Goal: Find specific page/section: Find specific page/section

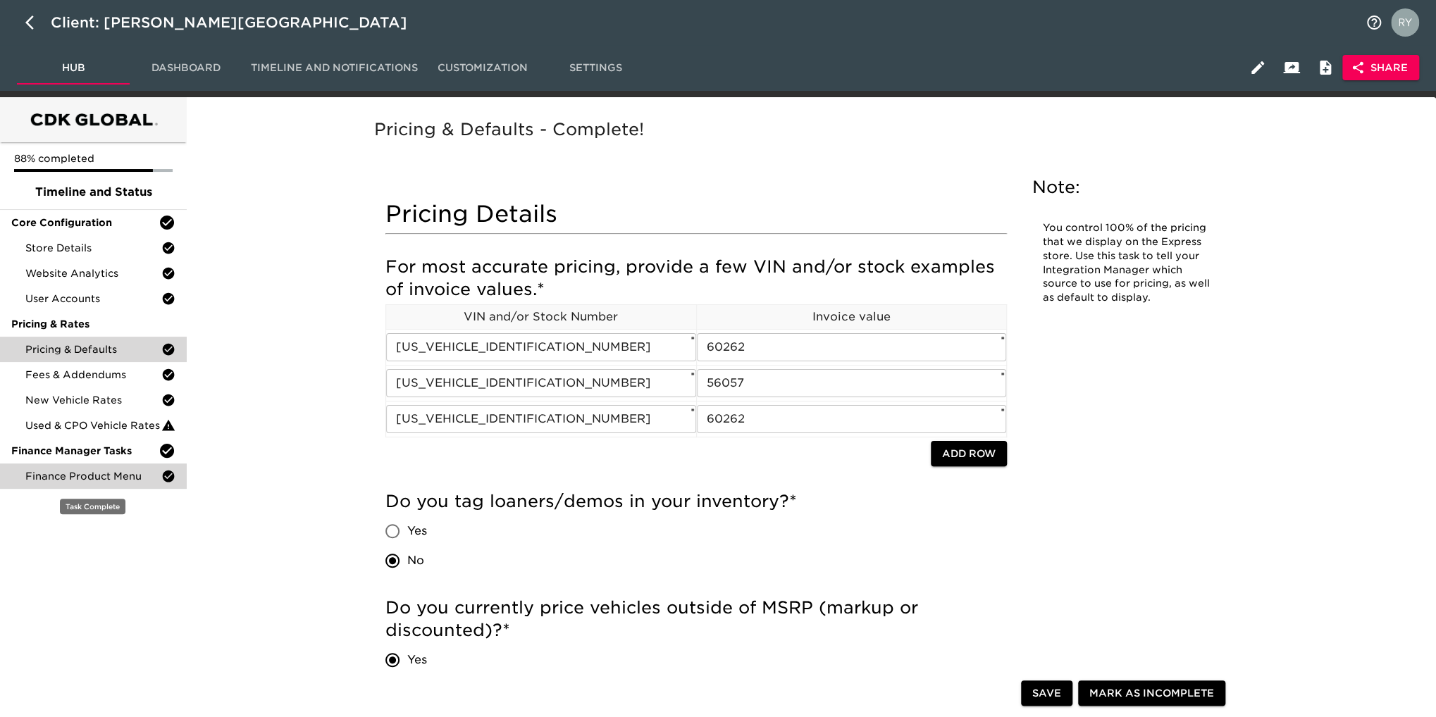
click at [124, 476] on span "Finance Product Menu" at bounding box center [93, 476] width 136 height 14
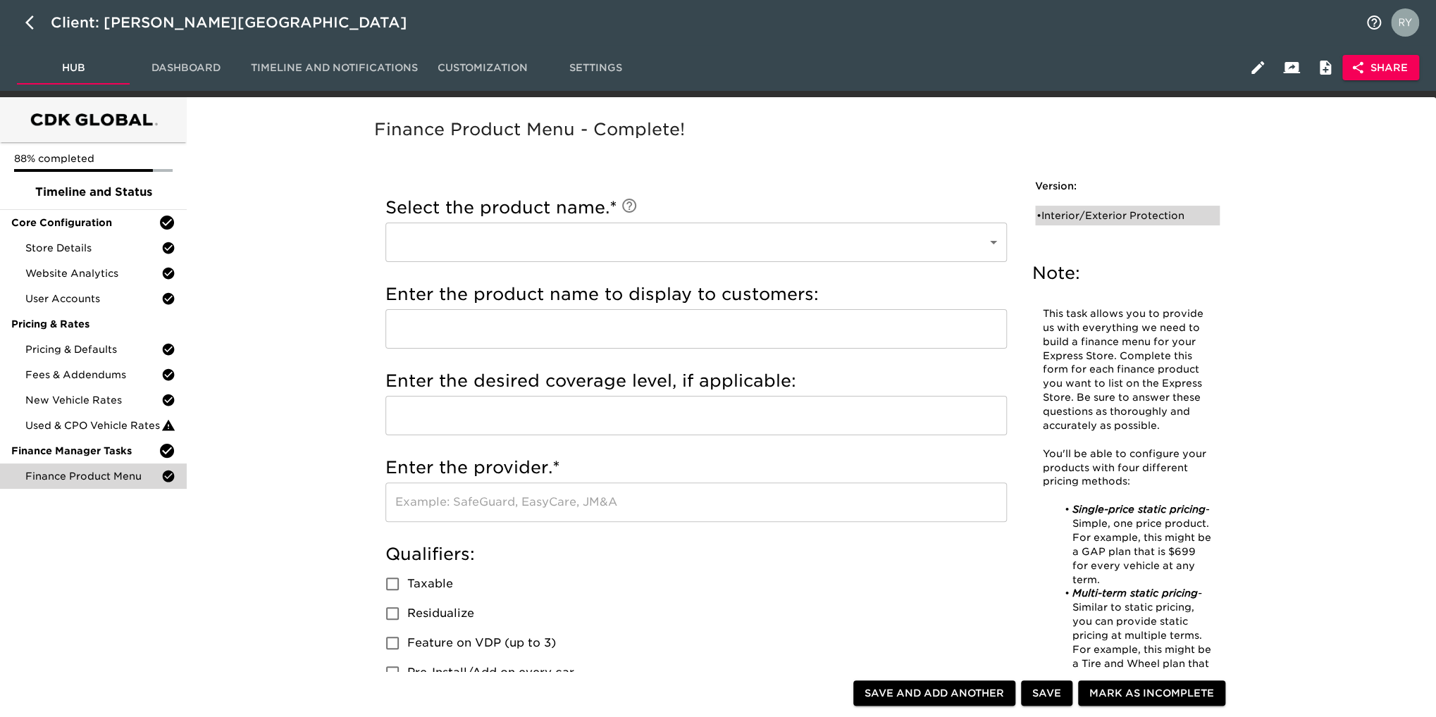
click at [1071, 216] on div "• Interior/Exterior Protection" at bounding box center [1117, 216] width 162 height 14
type input "Interior/Exterior Protection"
type input "Permaplate"
checkbox input "true"
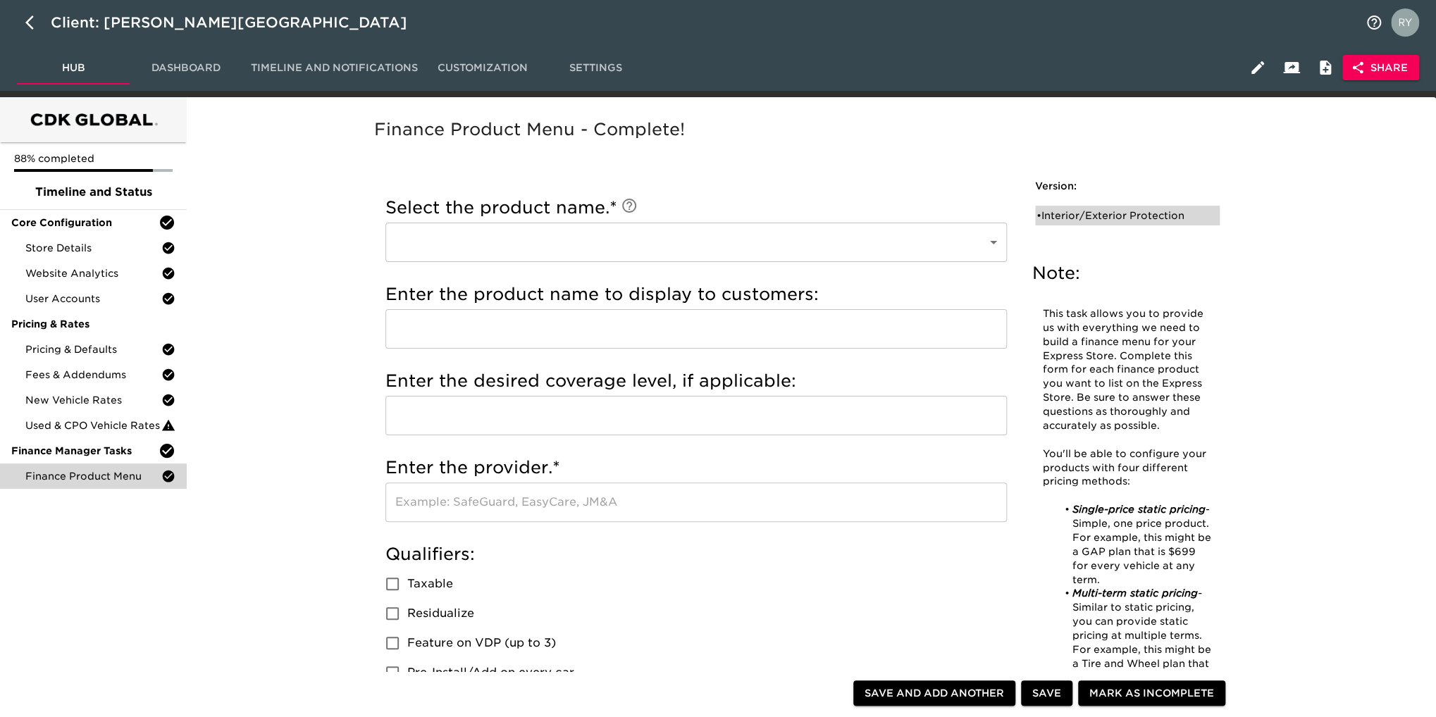
radio input "true"
type input "1795"
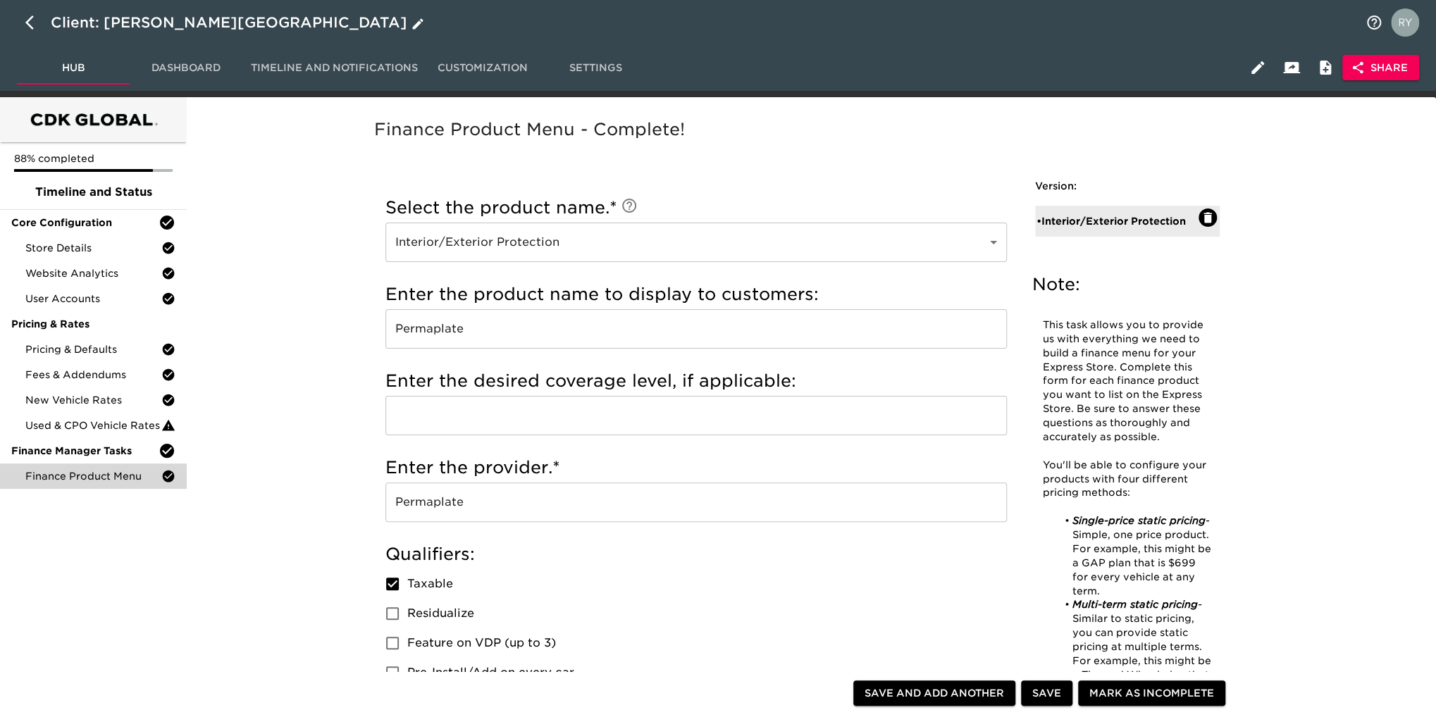
click at [27, 25] on icon "button" at bounding box center [33, 22] width 17 height 17
select select "10"
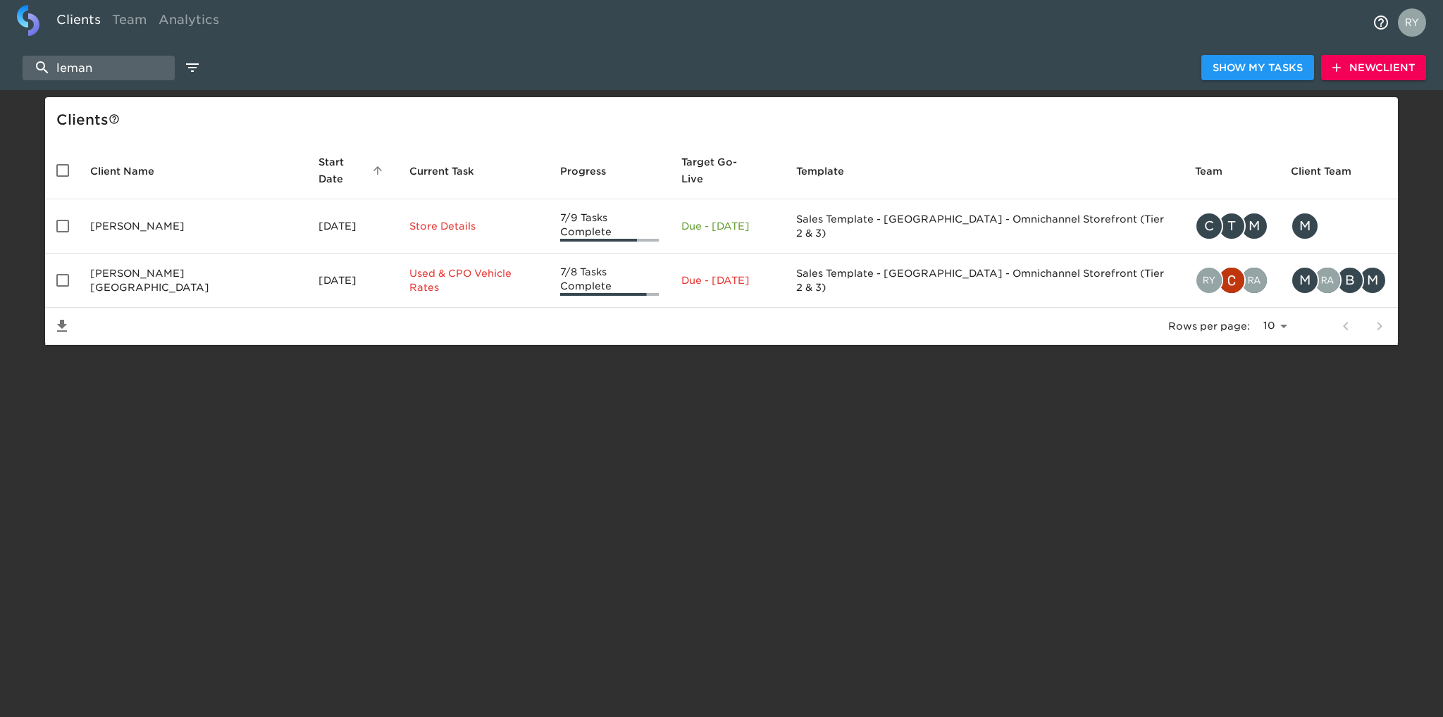
drag, startPoint x: 116, startPoint y: 68, endPoint x: 0, endPoint y: 74, distance: 116.4
click at [0, 74] on div "leman Show My Tasks New Client" at bounding box center [721, 67] width 1443 height 45
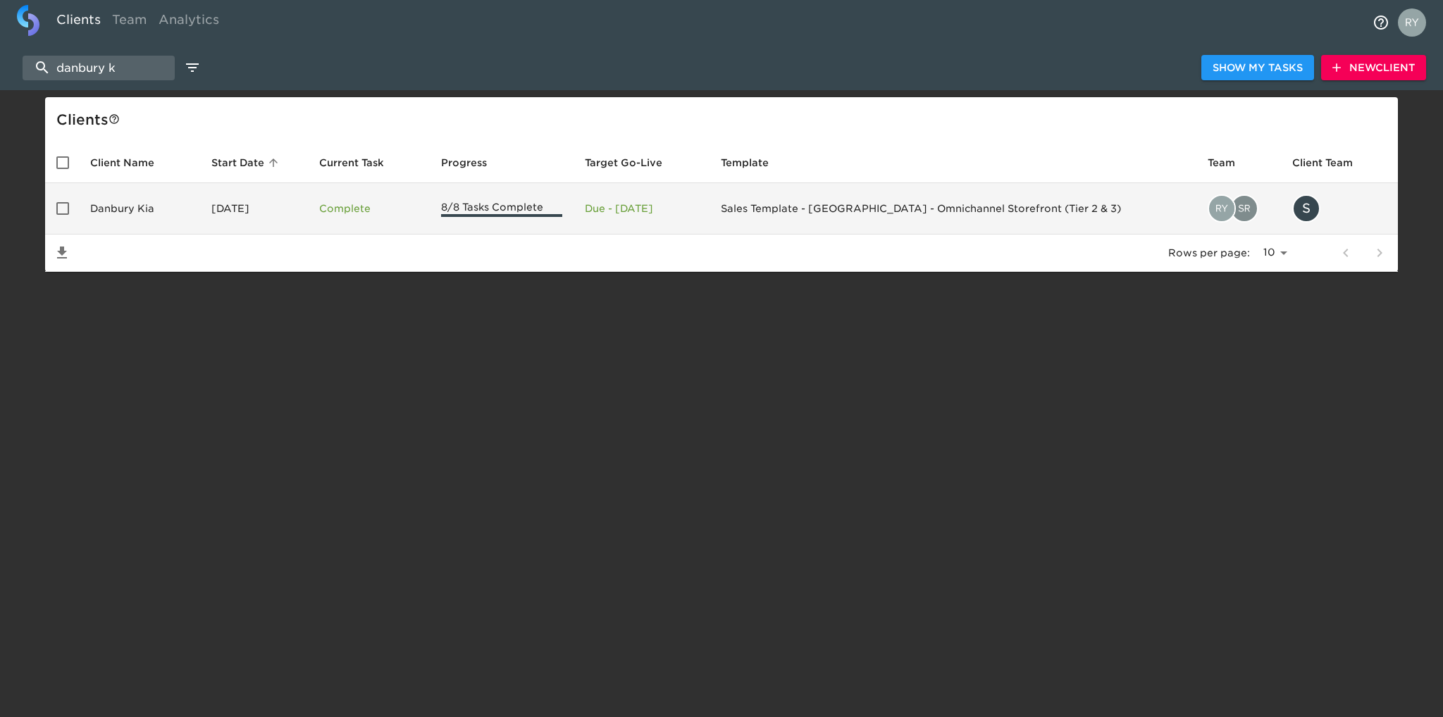
type input "danbury k"
click at [113, 206] on td "Danbury Kia" at bounding box center [139, 208] width 121 height 51
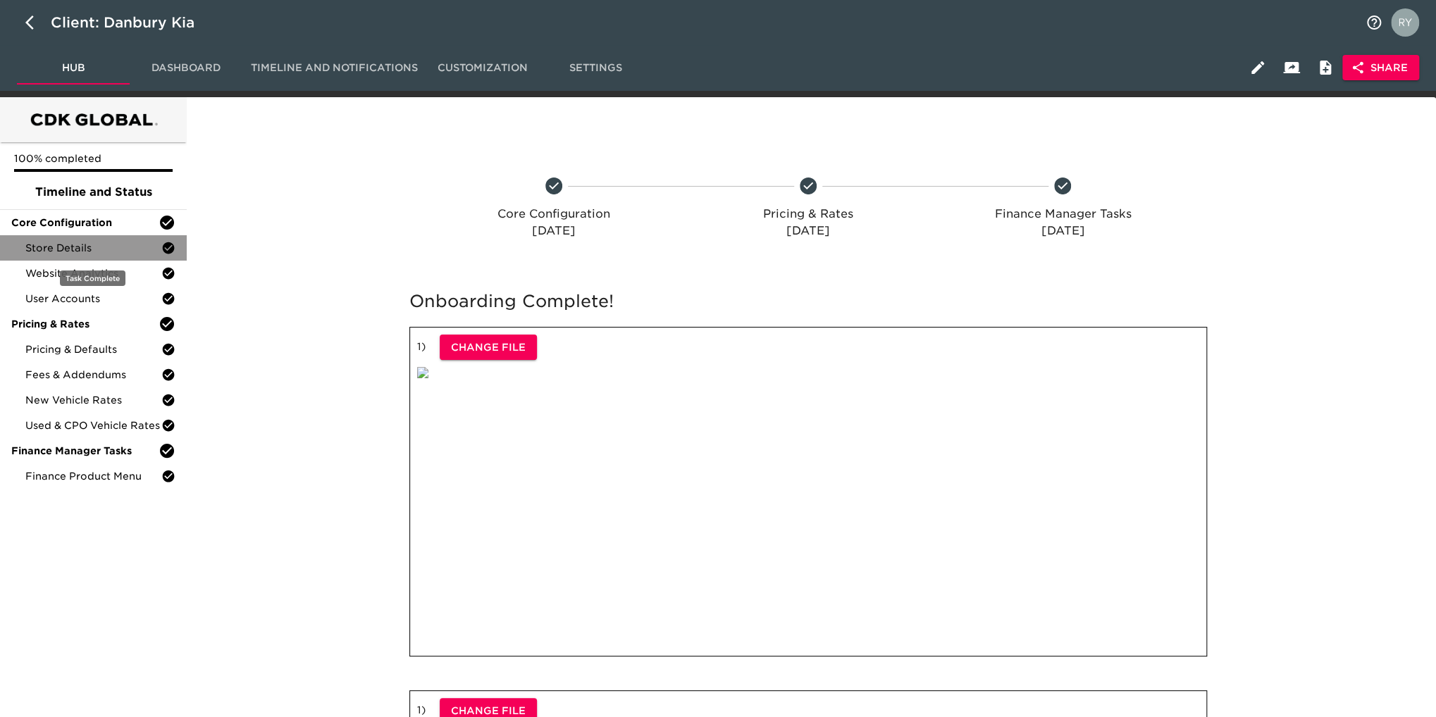
click at [127, 247] on span "Store Details" at bounding box center [93, 248] width 136 height 14
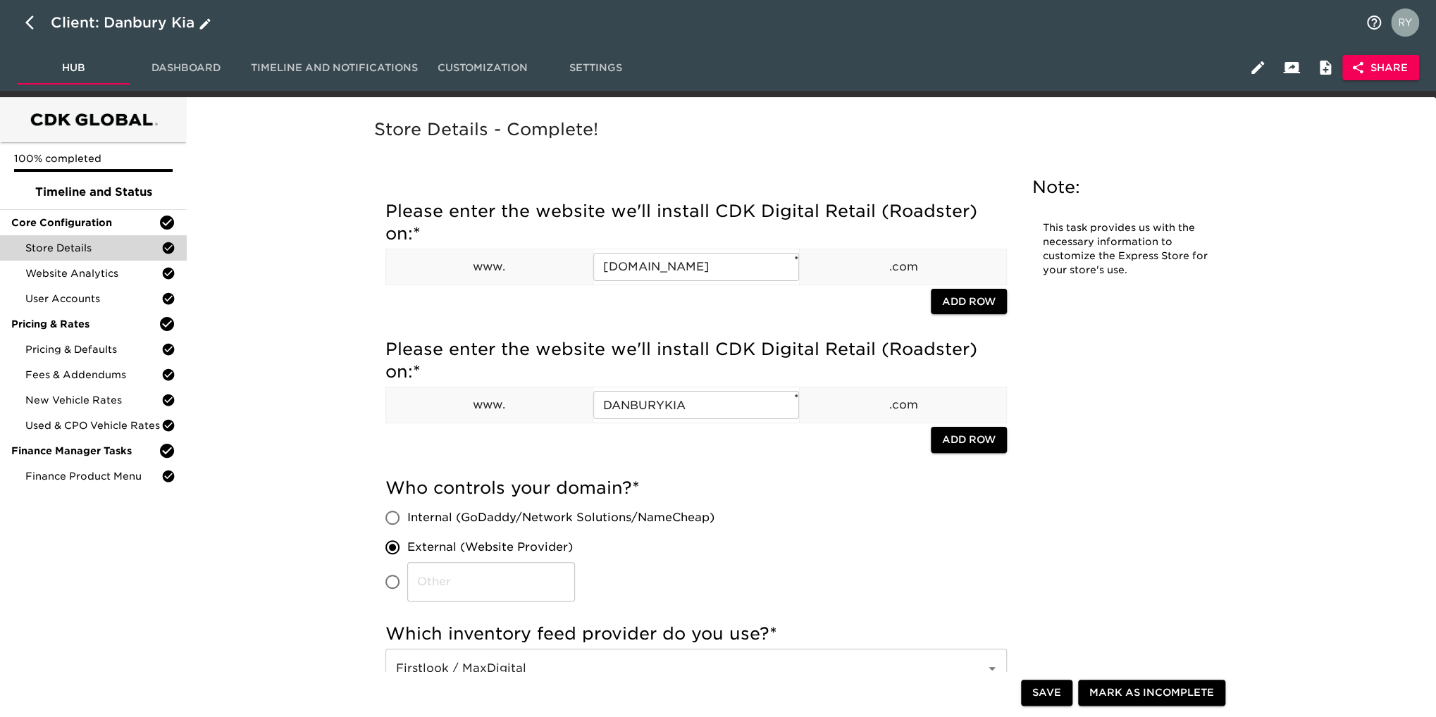
click at [25, 18] on icon "button" at bounding box center [33, 22] width 17 height 17
select select "10"
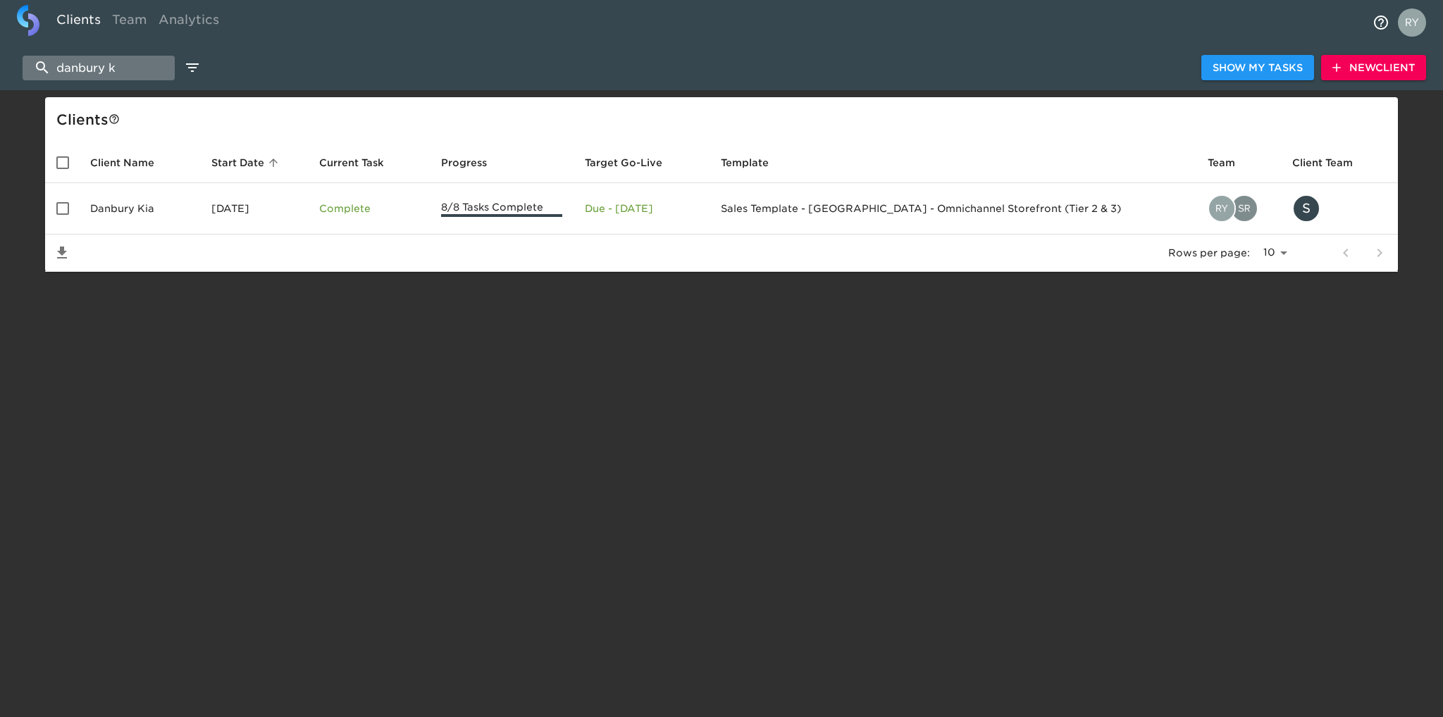
drag, startPoint x: 125, startPoint y: 66, endPoint x: 38, endPoint y: 71, distance: 86.8
click at [38, 71] on input "danbury k" at bounding box center [99, 68] width 152 height 25
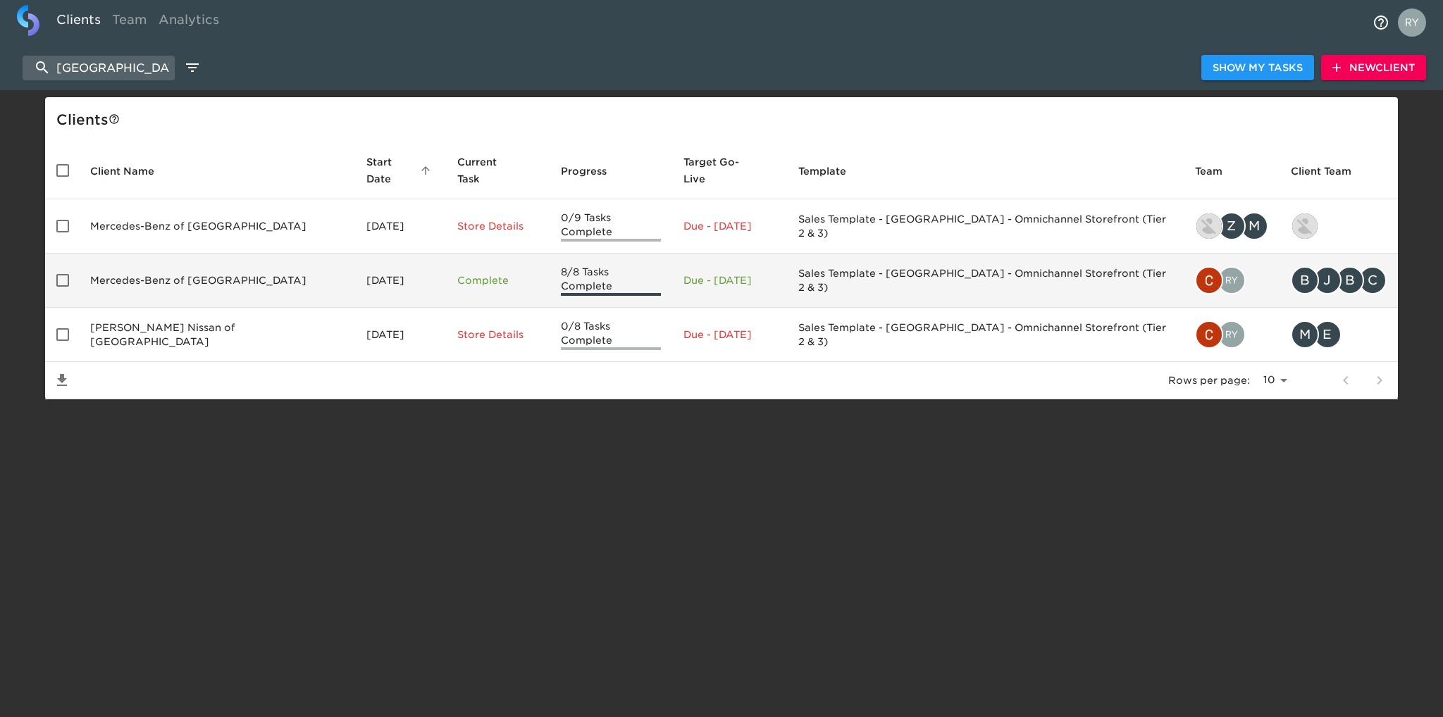
type input "[GEOGRAPHIC_DATA]"
click at [186, 261] on td "Mercedes-Benz of [GEOGRAPHIC_DATA]" at bounding box center [217, 281] width 276 height 54
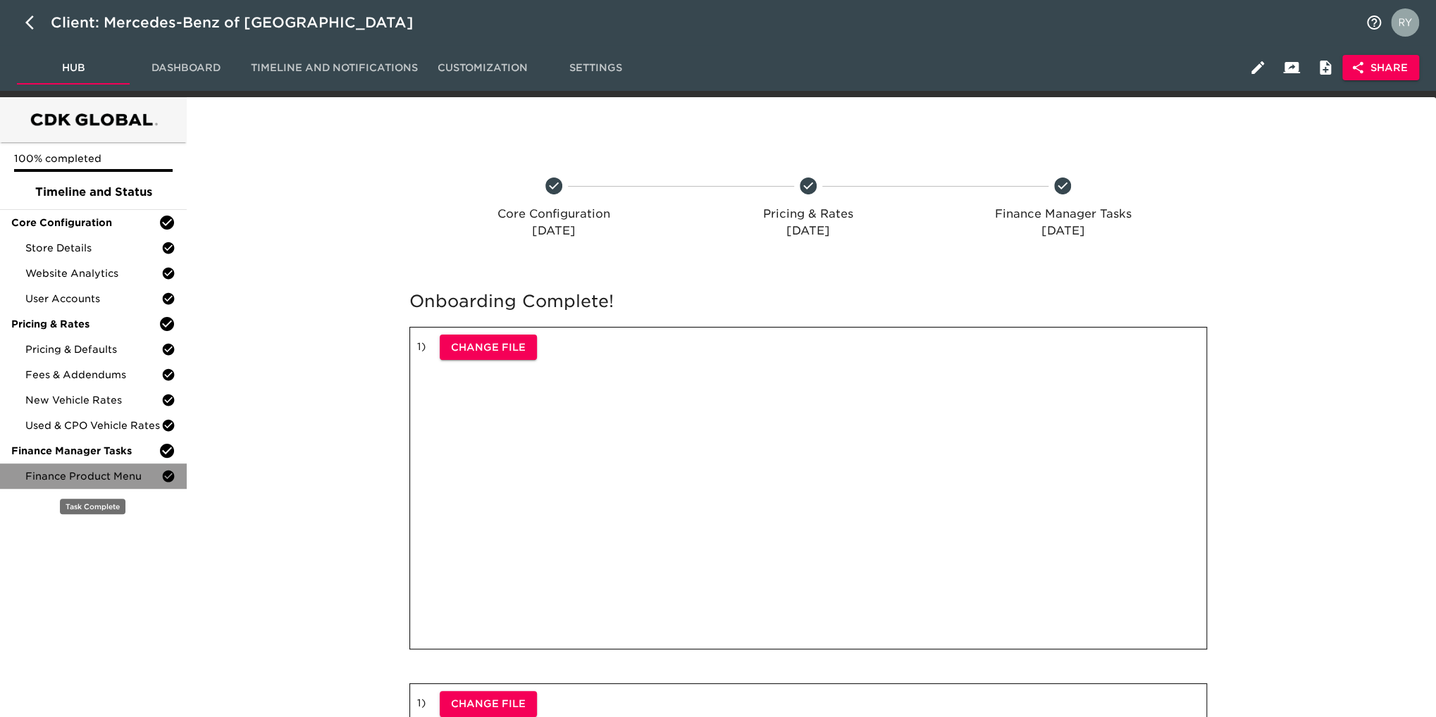
click at [96, 476] on span "Finance Product Menu" at bounding box center [93, 476] width 136 height 14
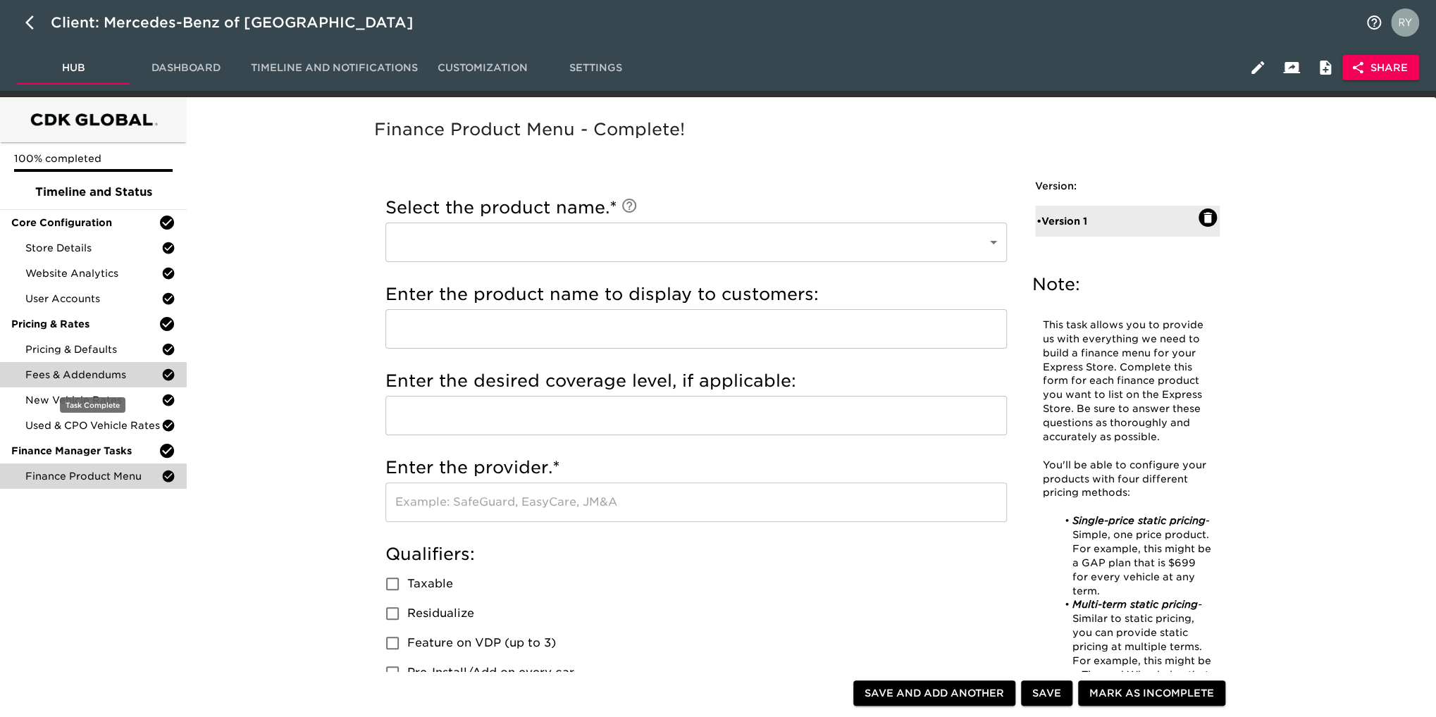
click at [82, 376] on span "Fees & Addendums" at bounding box center [93, 375] width 136 height 14
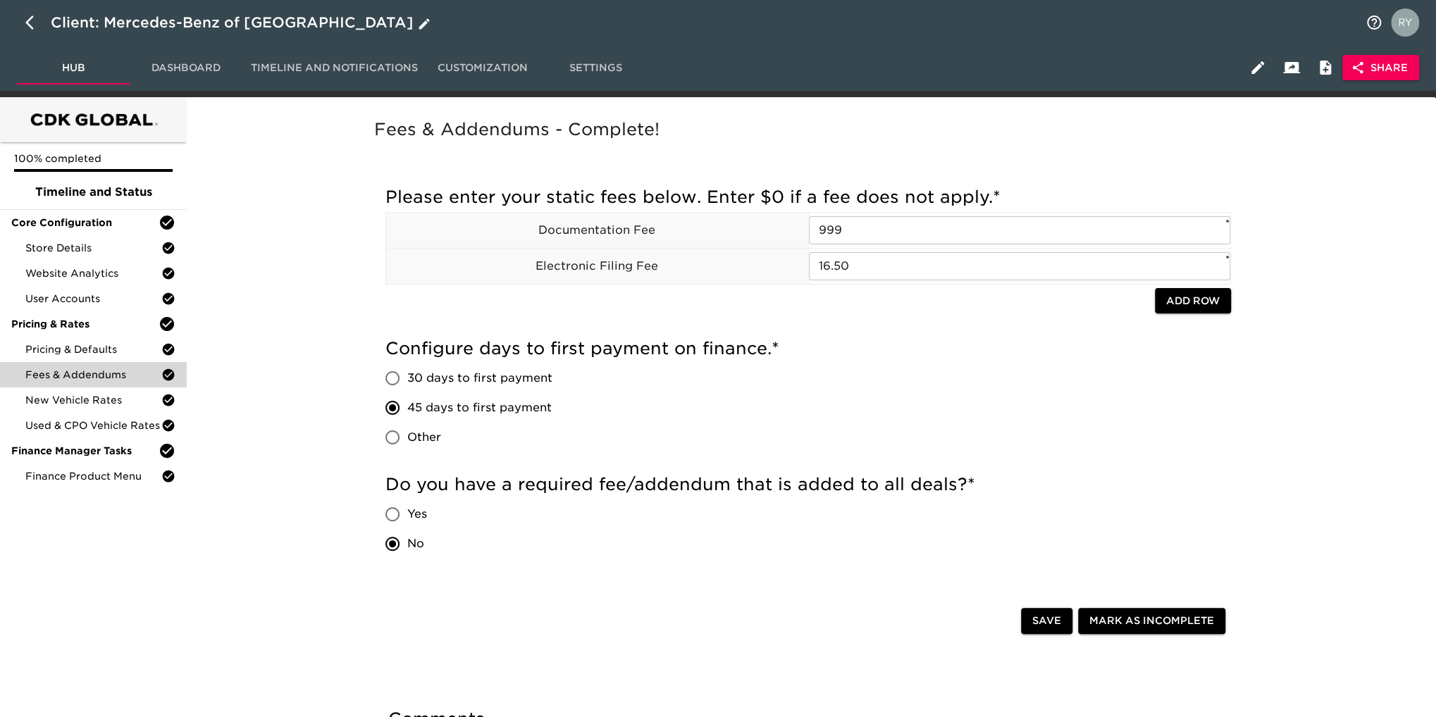
click at [27, 18] on icon "button" at bounding box center [33, 22] width 17 height 17
select select "10"
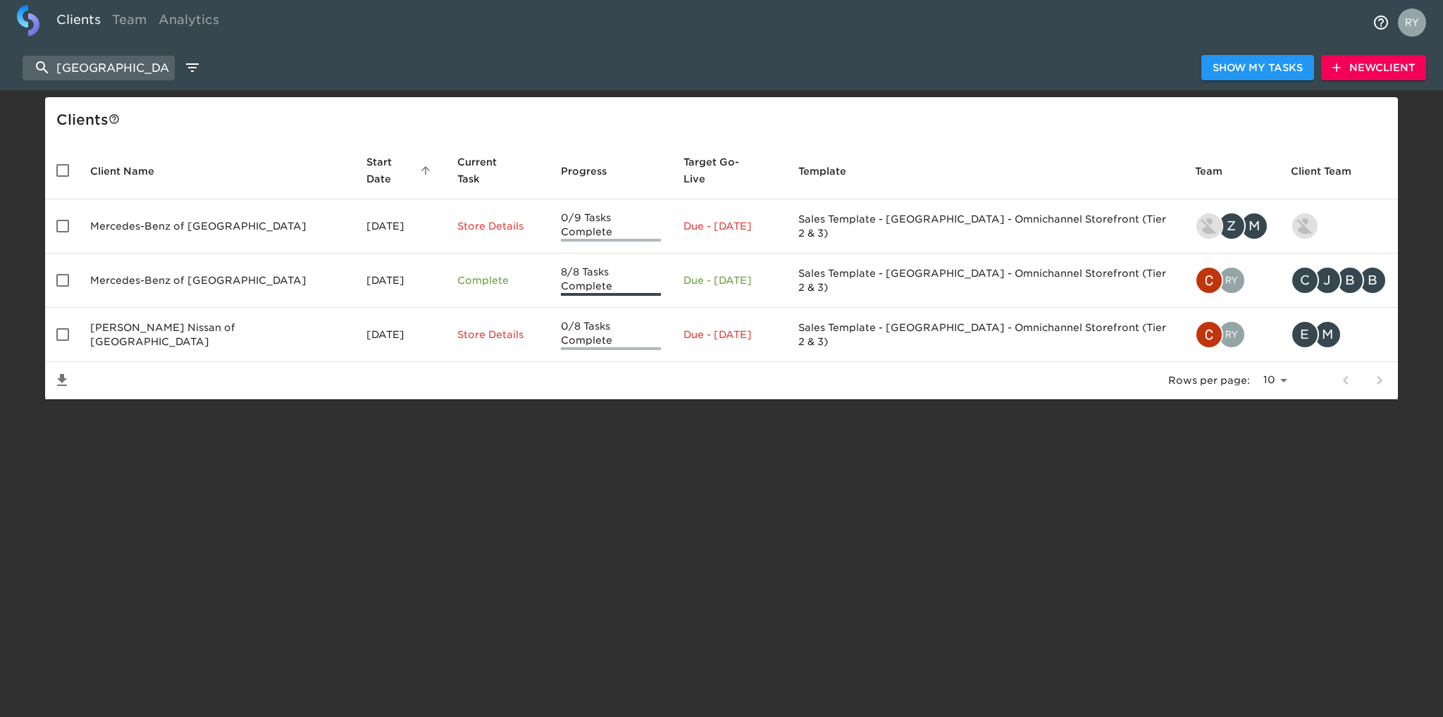
drag, startPoint x: 125, startPoint y: 66, endPoint x: 18, endPoint y: 73, distance: 107.3
click at [18, 73] on div "huntsville Show My Tasks New Client" at bounding box center [721, 67] width 1443 height 45
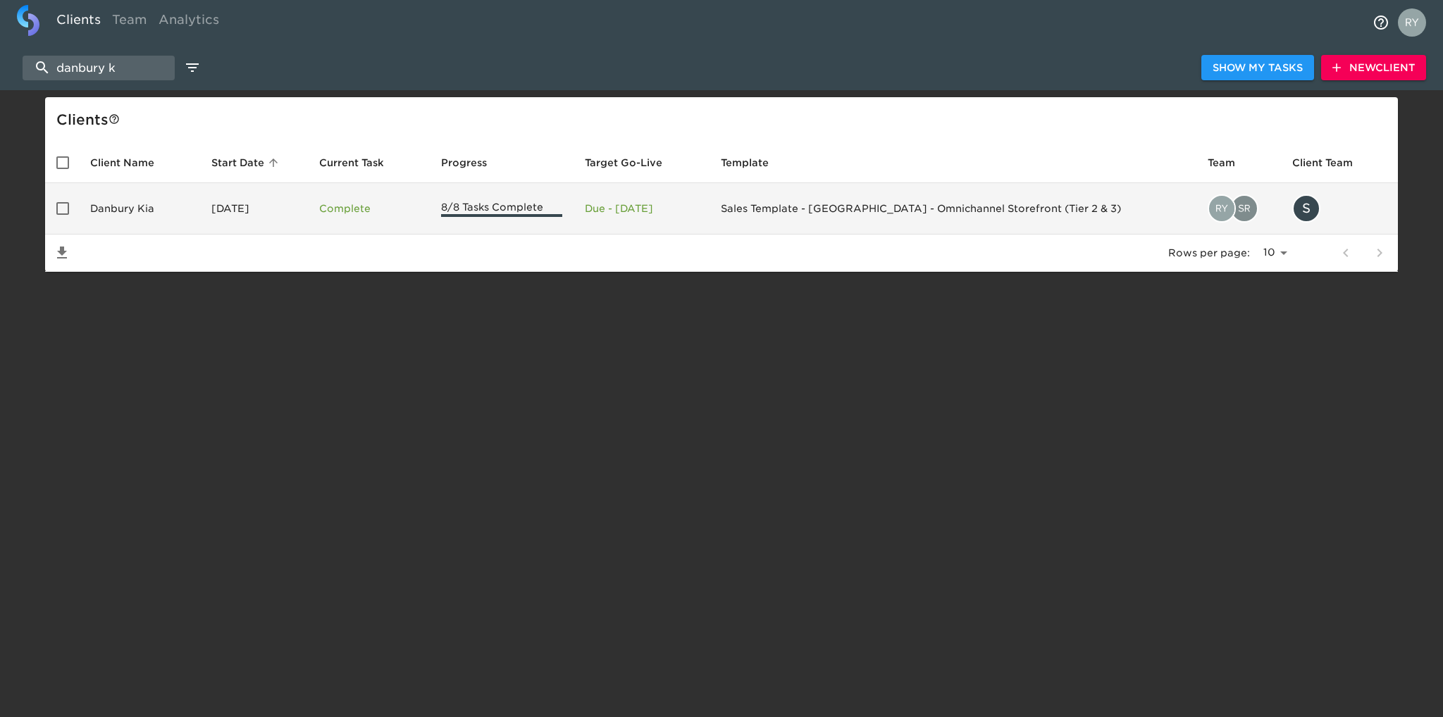
type input "danbury k"
click at [137, 206] on td "Danbury Kia" at bounding box center [139, 208] width 121 height 51
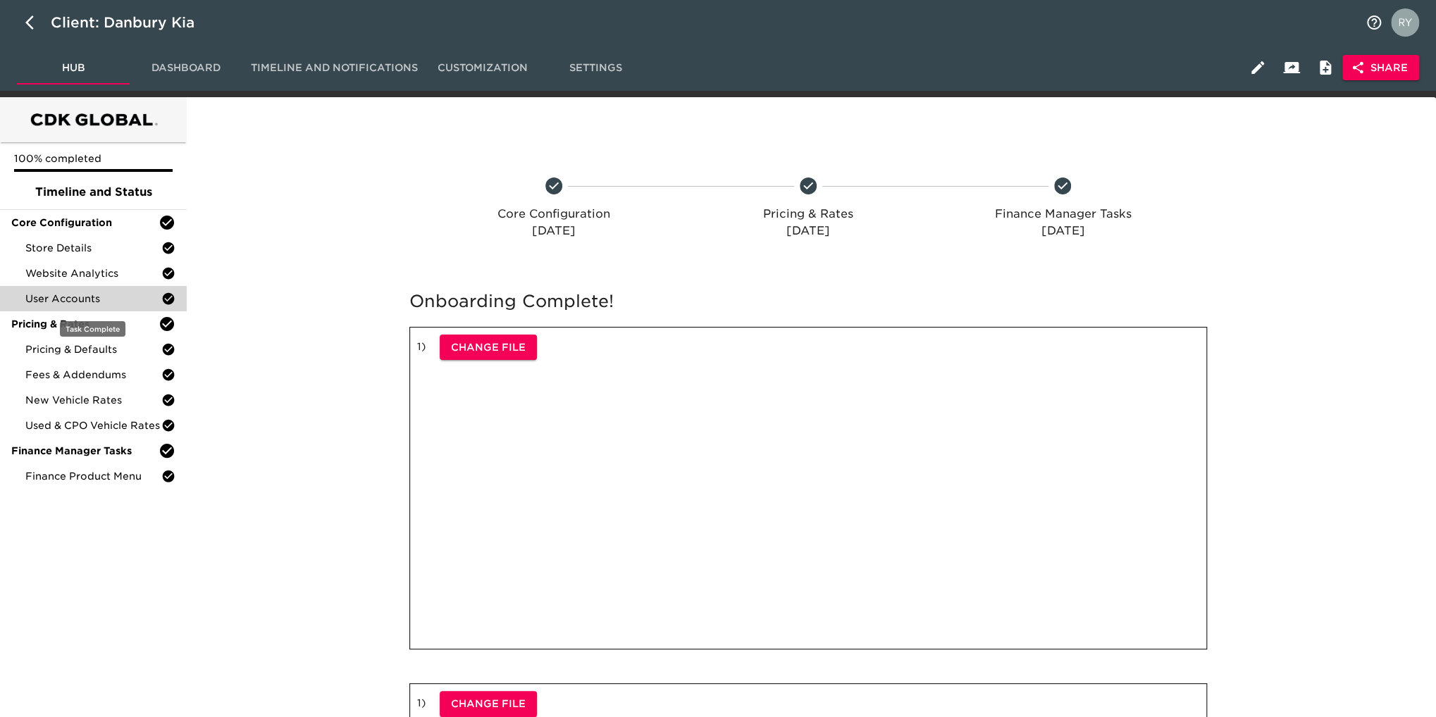
click at [89, 308] on div "User Accounts" at bounding box center [93, 298] width 187 height 25
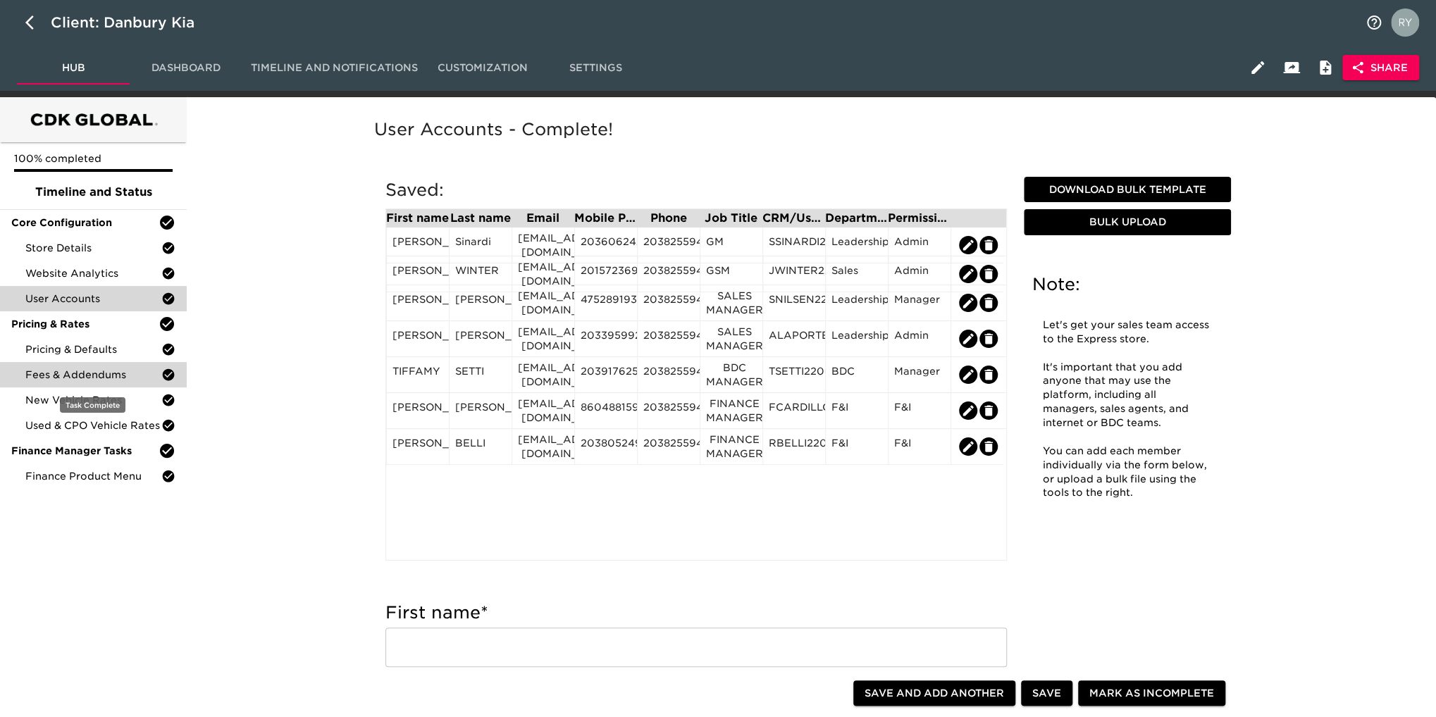
click at [76, 380] on span "Fees & Addendums" at bounding box center [93, 375] width 136 height 14
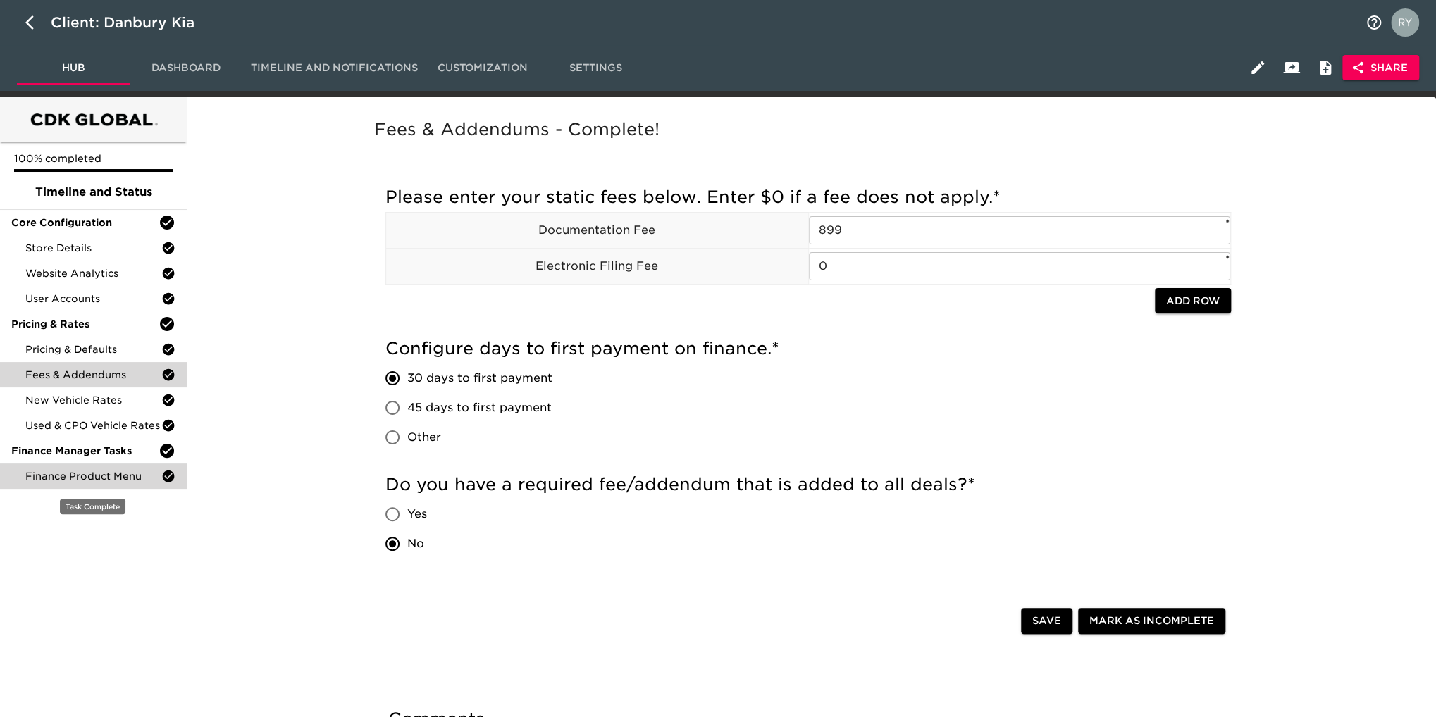
click at [67, 473] on span "Finance Product Menu" at bounding box center [93, 476] width 136 height 14
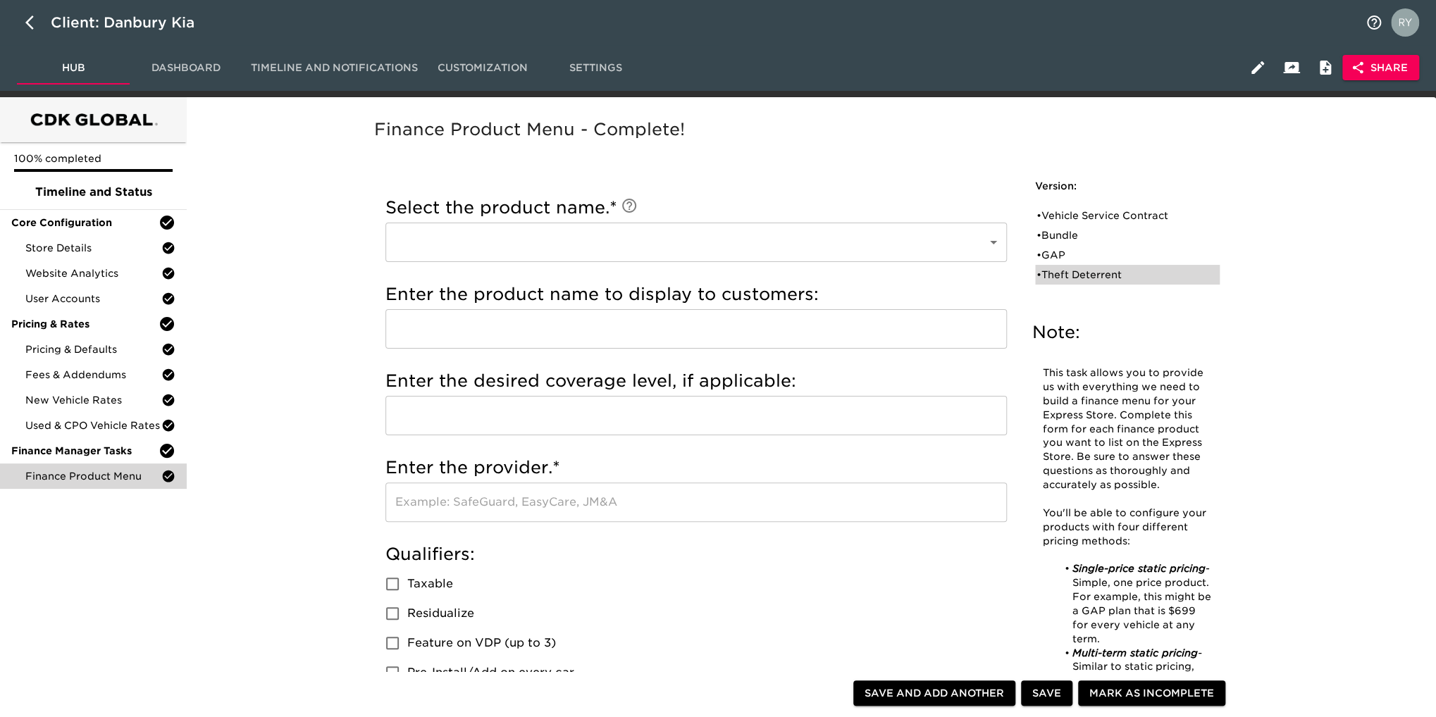
click at [1106, 268] on div "• Theft Deterrent" at bounding box center [1117, 275] width 162 height 14
type input "Theft Deterrent"
type input "Theft Protection"
type input "Danbury Auto"
checkbox input "true"
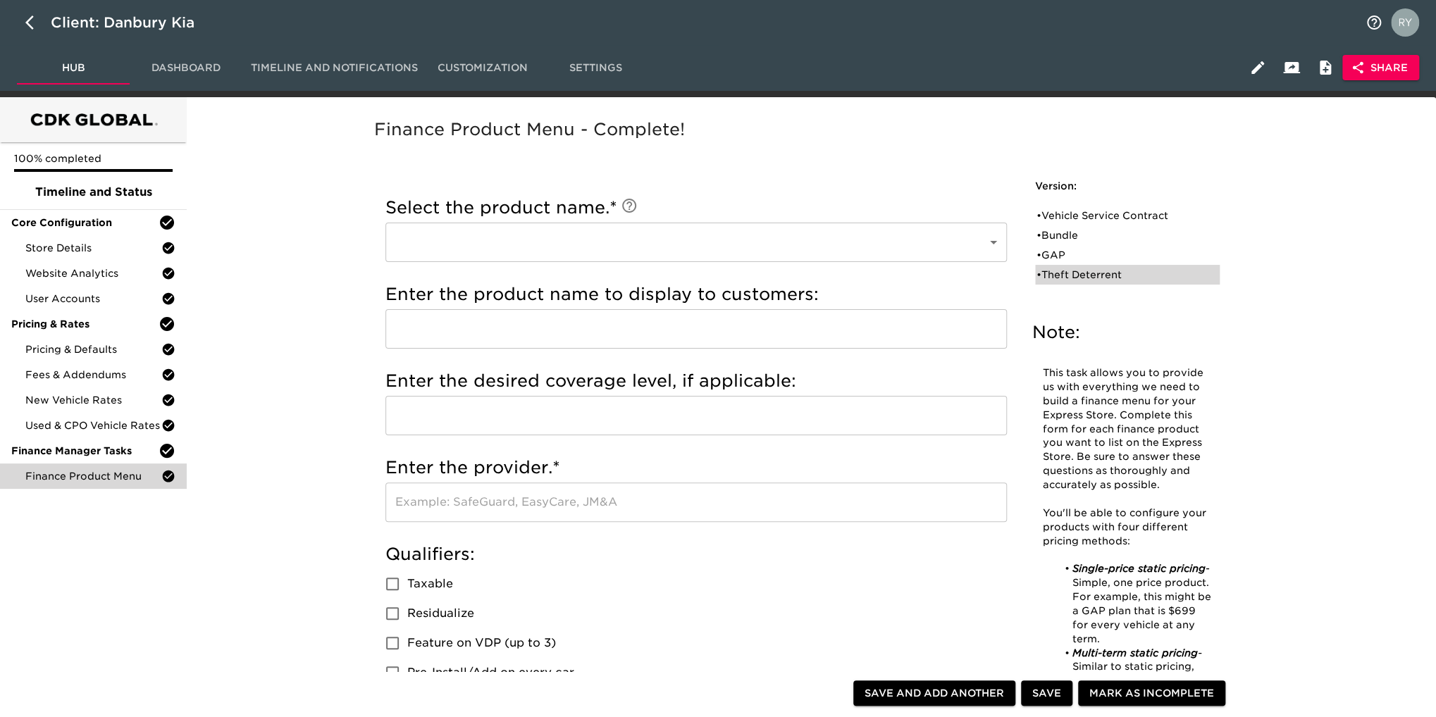
checkbox input "true"
radio input "true"
type input "299"
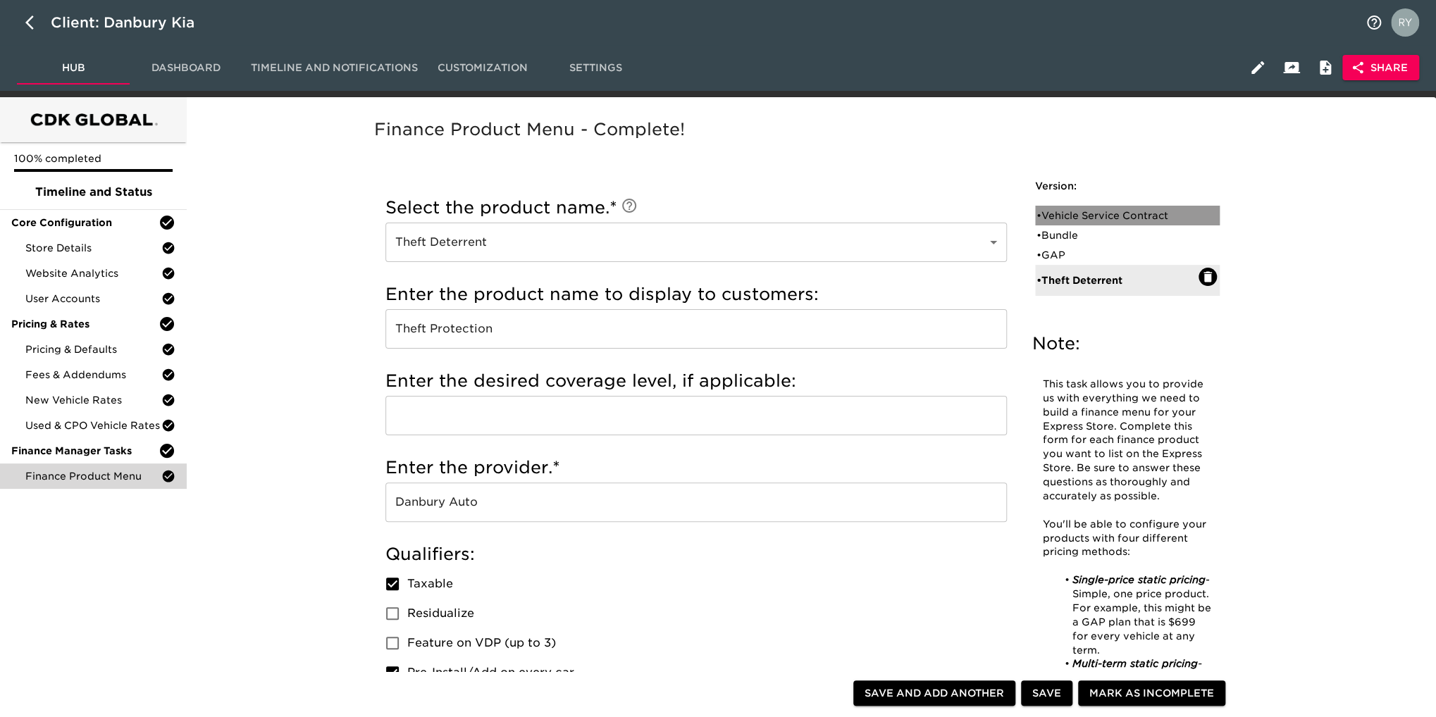
click at [1112, 218] on div "• Vehicle Service Contract" at bounding box center [1117, 216] width 162 height 14
type input "Vehicle Service Contract"
type input "Warranty Wrap"
type input "[GEOGRAPHIC_DATA]"
checkbox input "true"
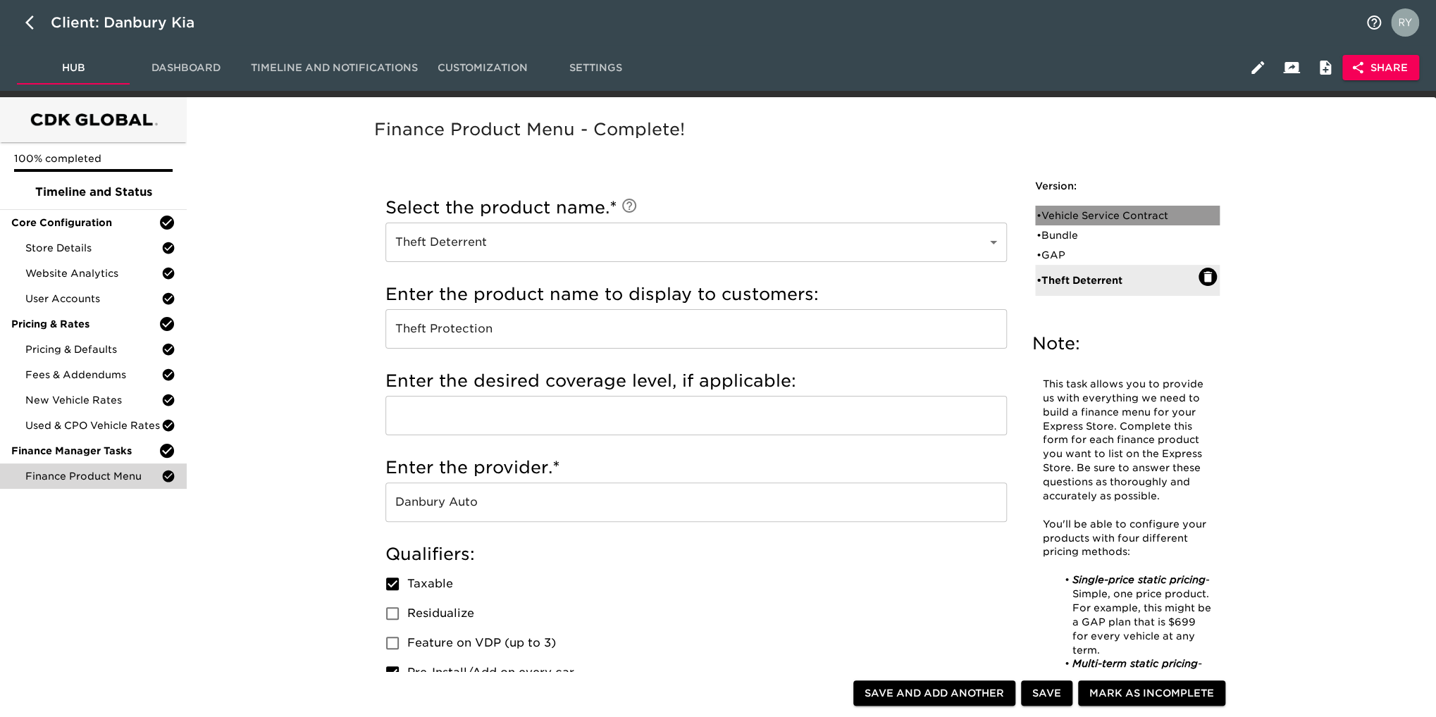
checkbox input "false"
radio input "true"
radio input "false"
radio input "true"
type input "BPAA6LD"
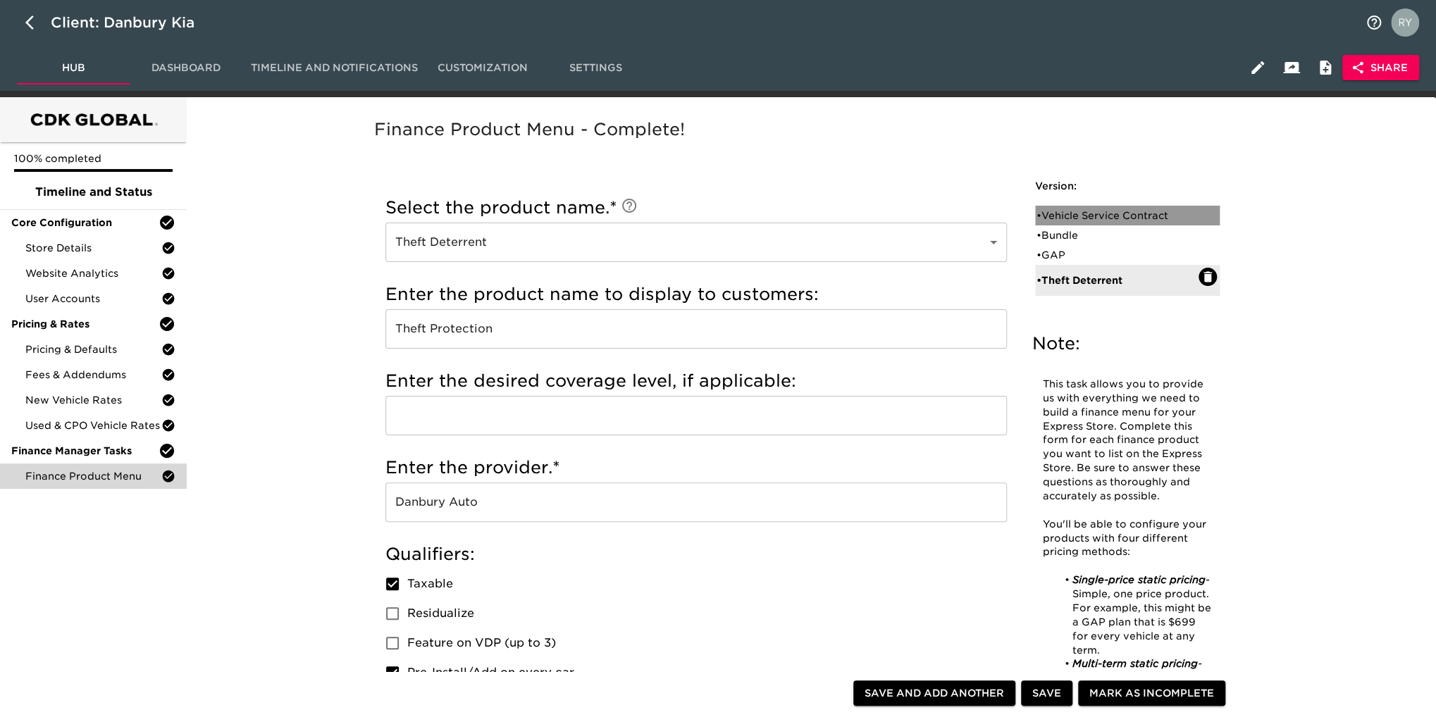
radio input "true"
type input "+1000"
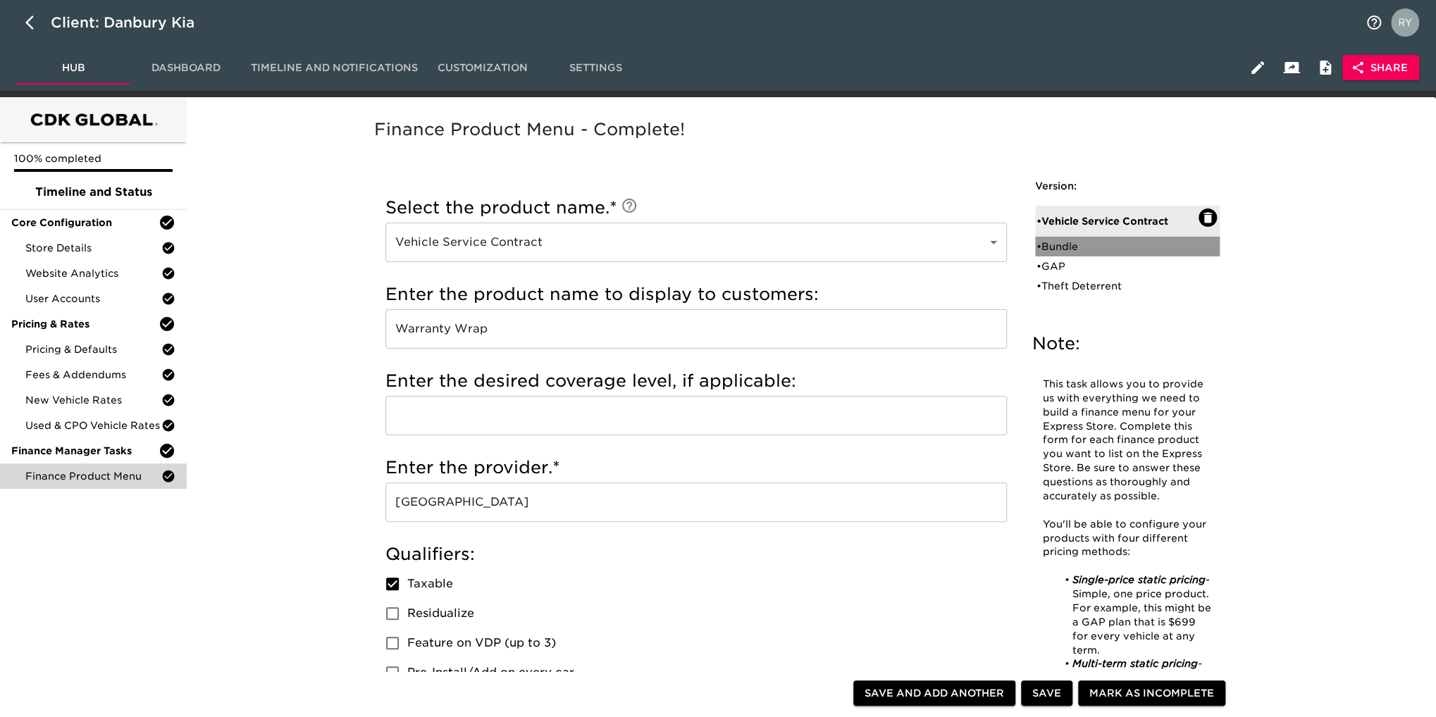
click at [1067, 245] on div "• Bundle" at bounding box center [1117, 247] width 162 height 14
type input "Bundle"
type input "Total Care"
type input "Smart Auto Care"
checkbox input "true"
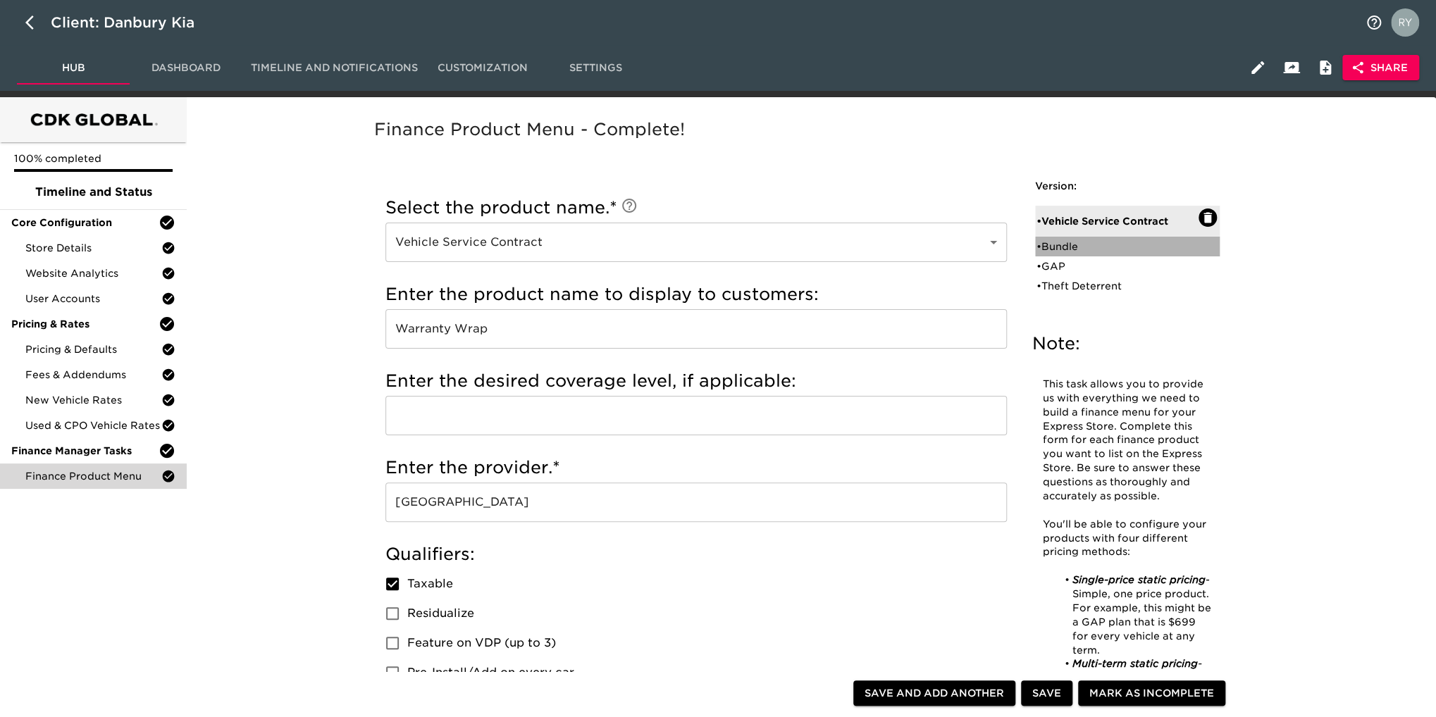
radio input "true"
radio input "false"
type input "1695"
radio input "false"
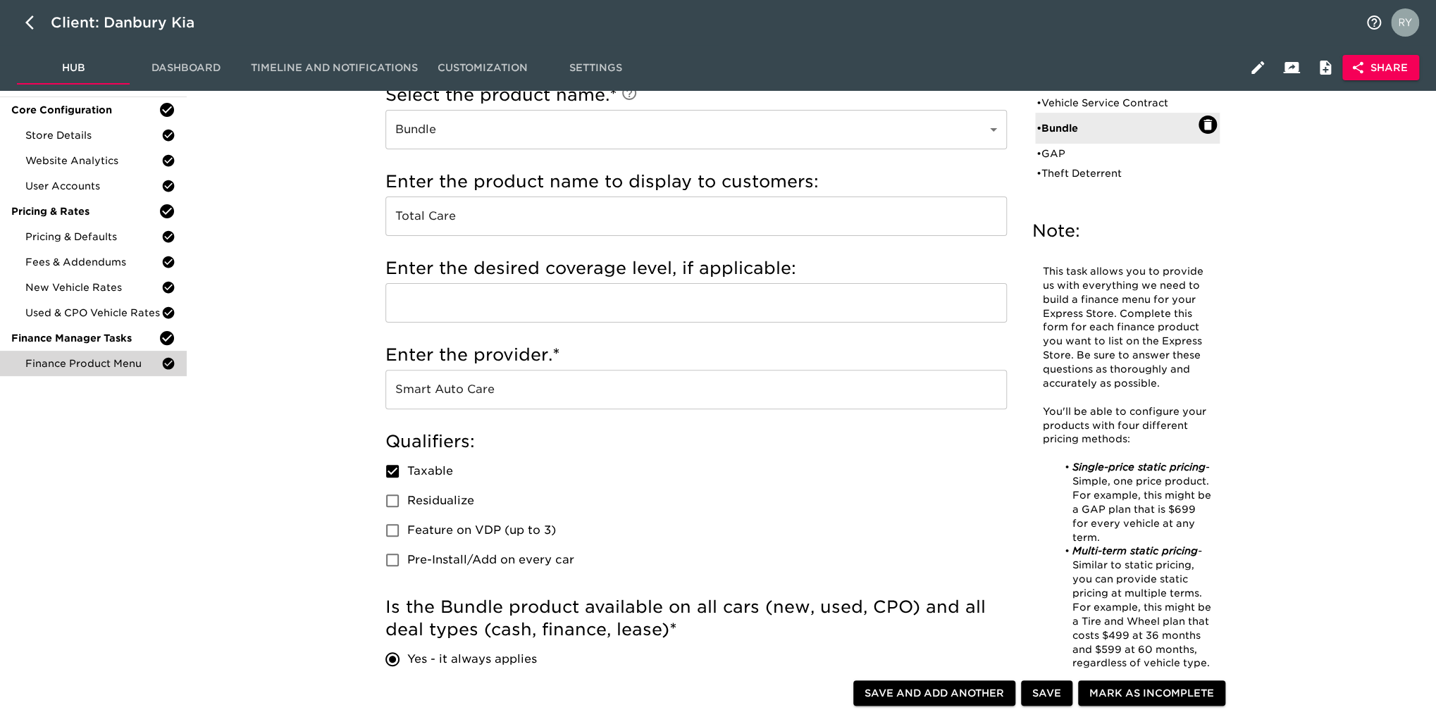
scroll to position [70, 0]
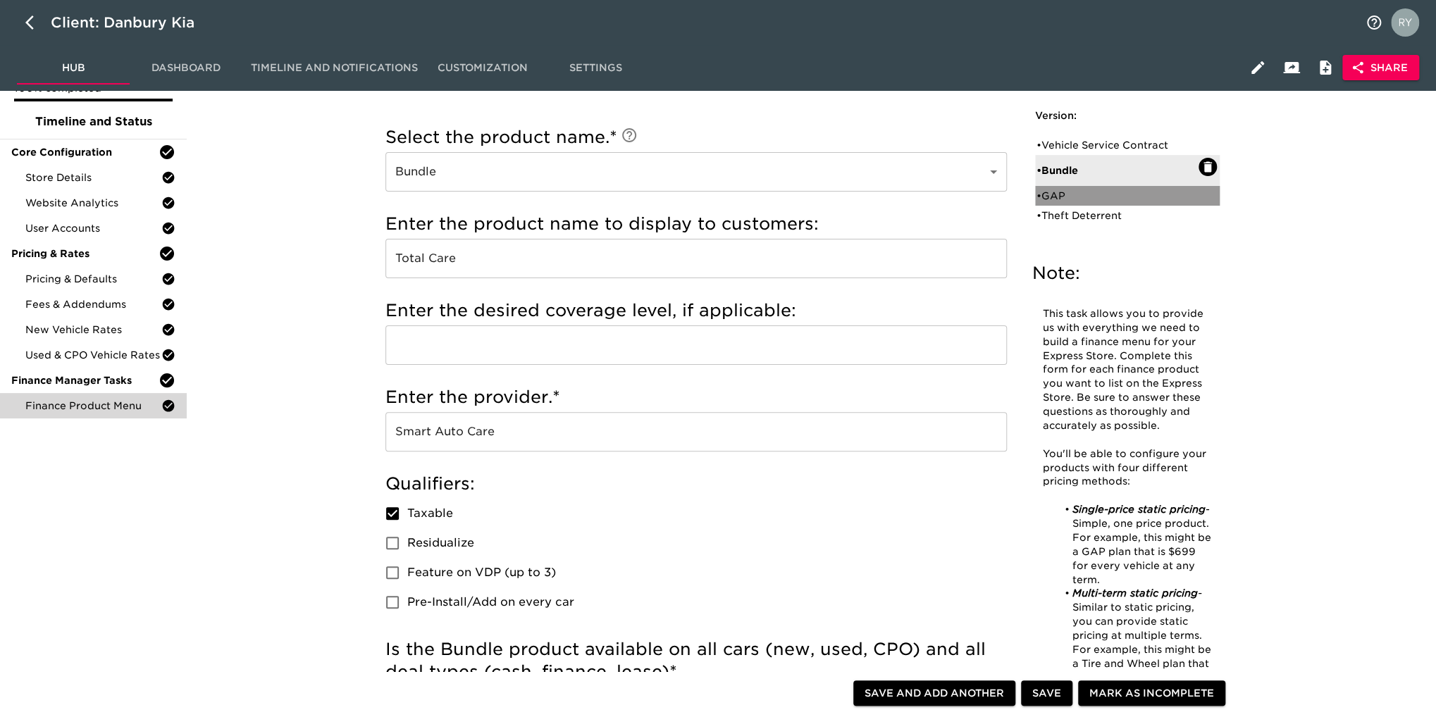
click at [1052, 193] on div "• GAP" at bounding box center [1117, 196] width 162 height 14
type input "GAP"
type input "Guaranteed Auto Protection"
type input "[GEOGRAPHIC_DATA]"
checkbox input "false"
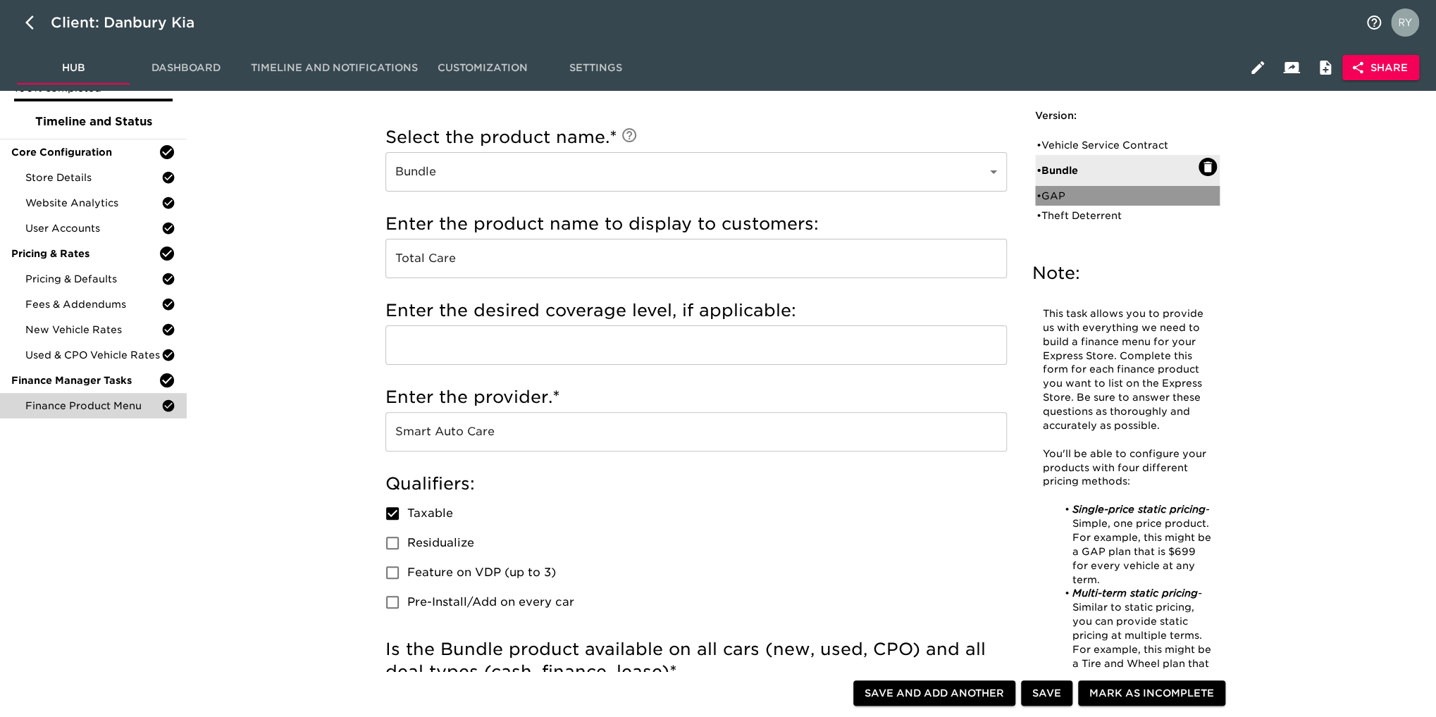
radio input "true"
type input "1495"
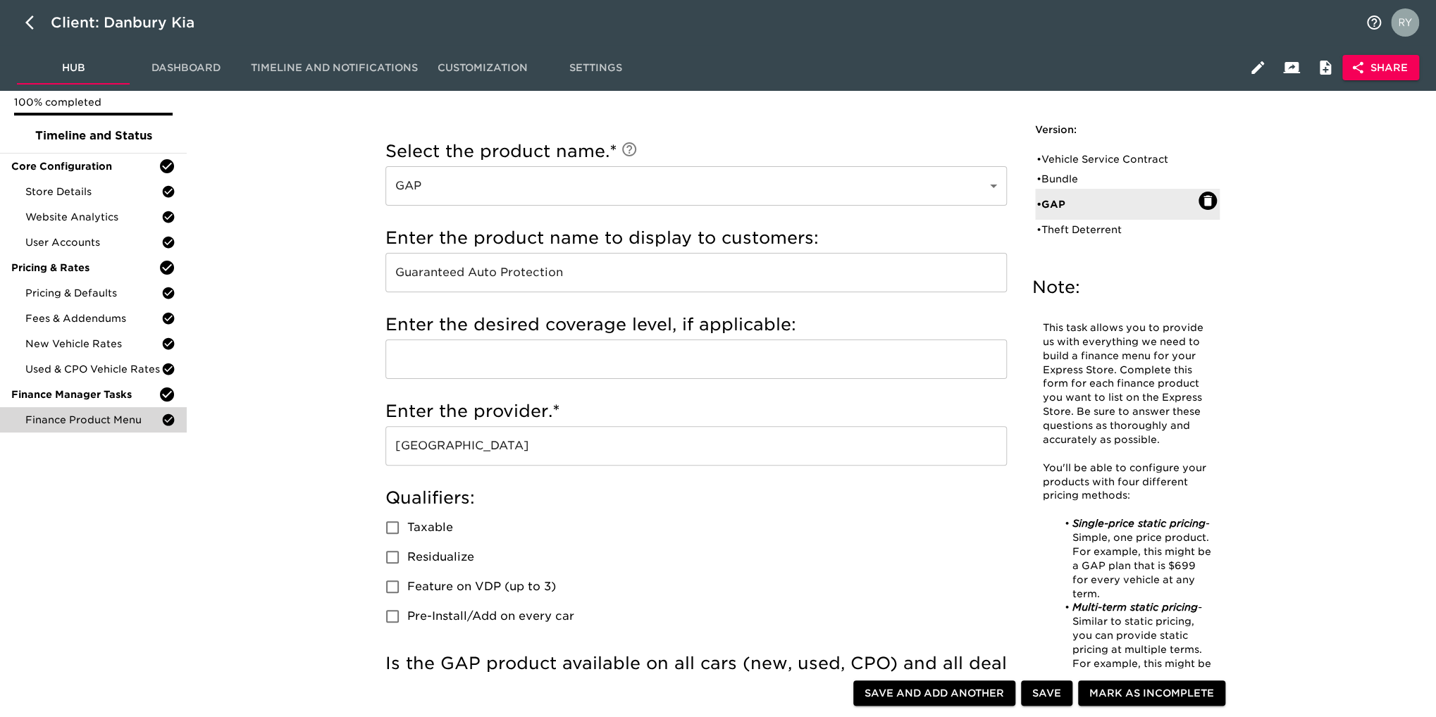
scroll to position [0, 0]
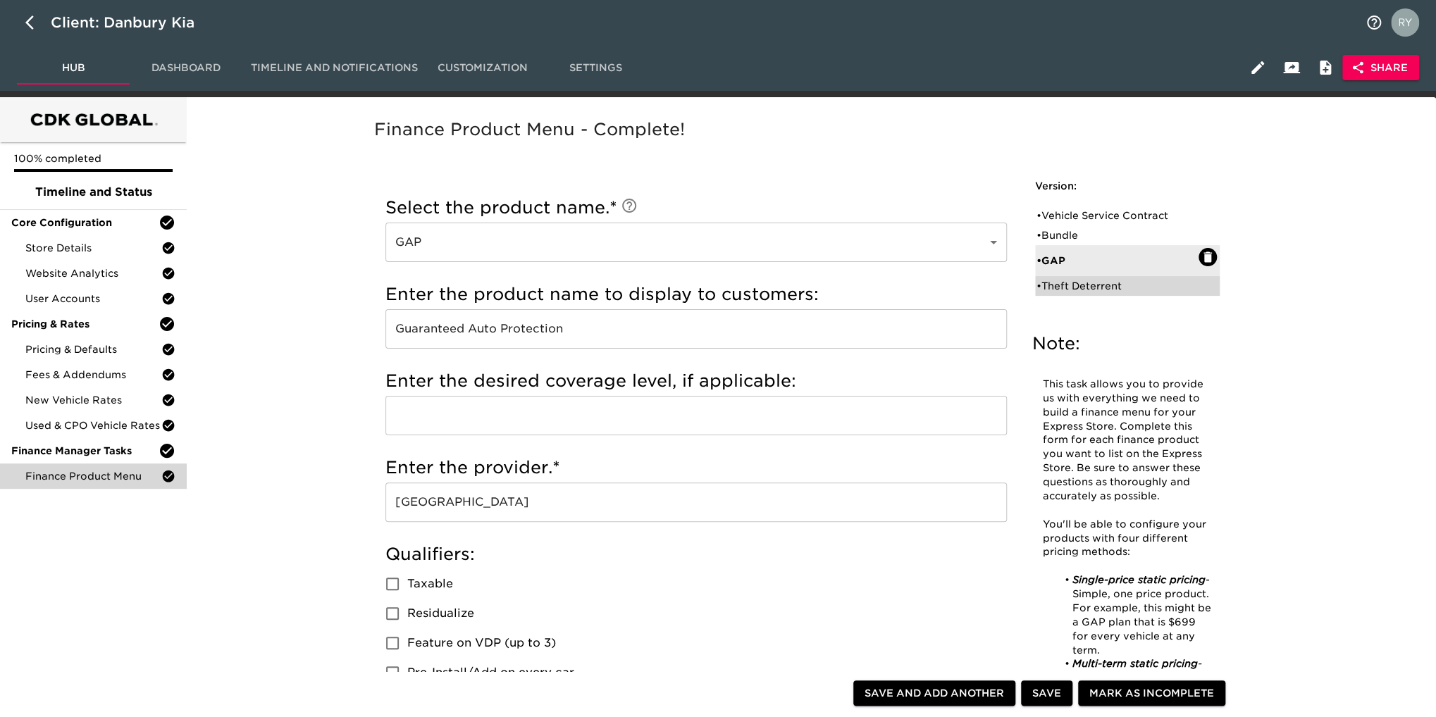
click at [1082, 293] on div "• Theft Deterrent" at bounding box center [1127, 286] width 185 height 20
type input "Theft Deterrent"
type input "Theft Protection"
type input "Danbury Auto"
checkbox input "true"
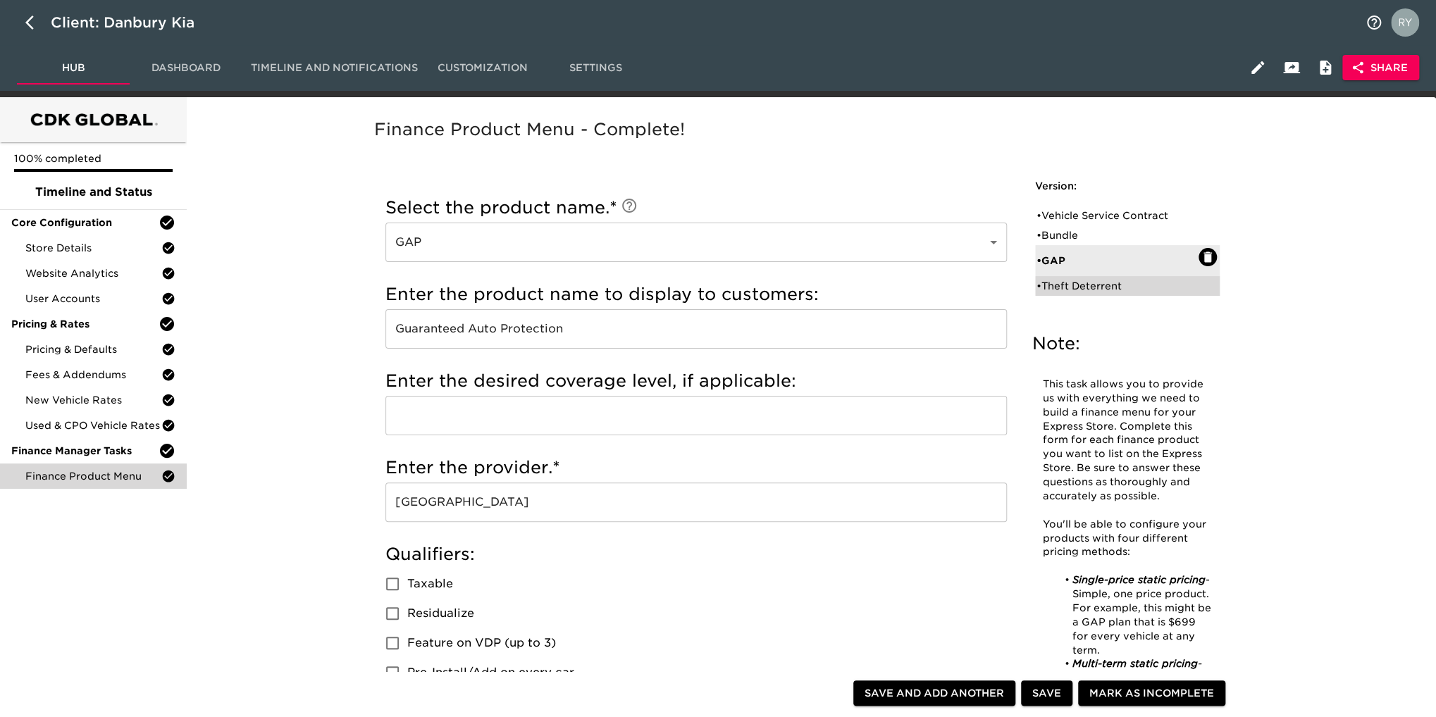
checkbox input "true"
type input "299"
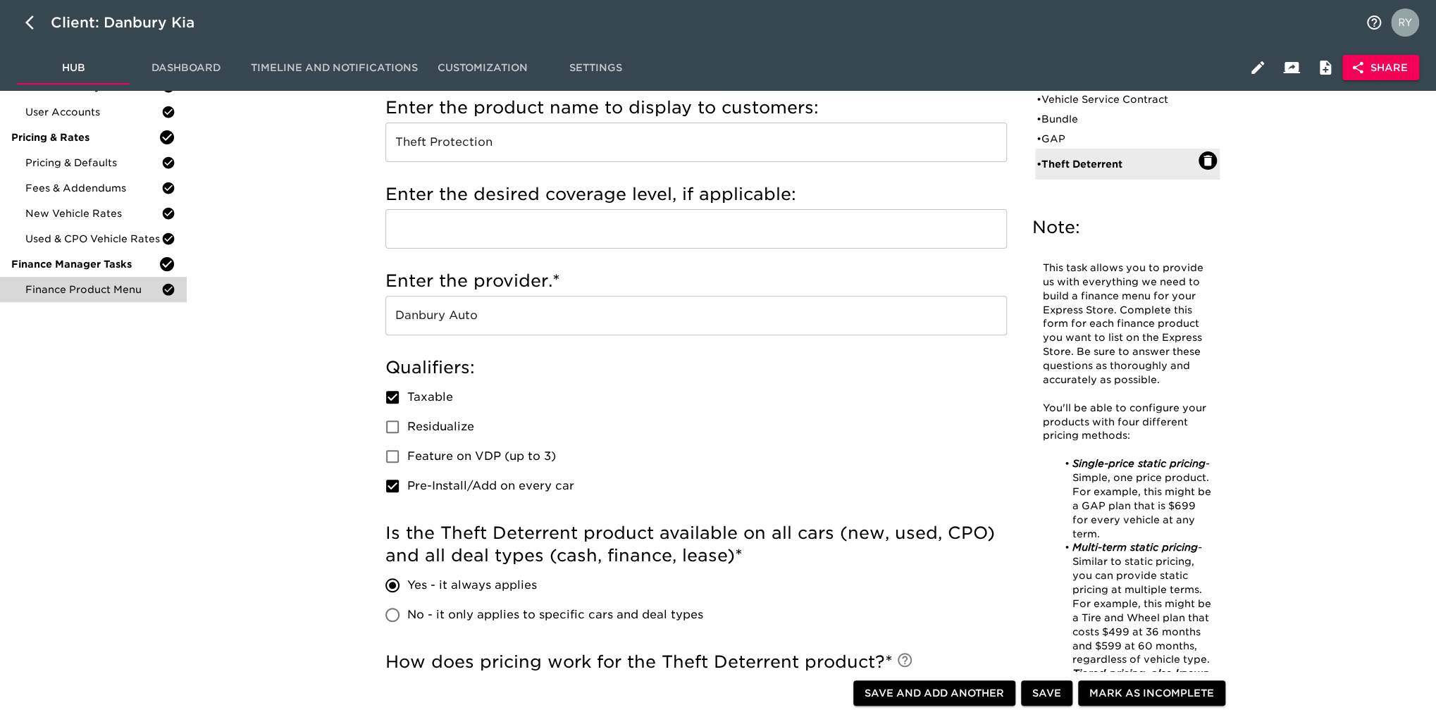
scroll to position [70, 0]
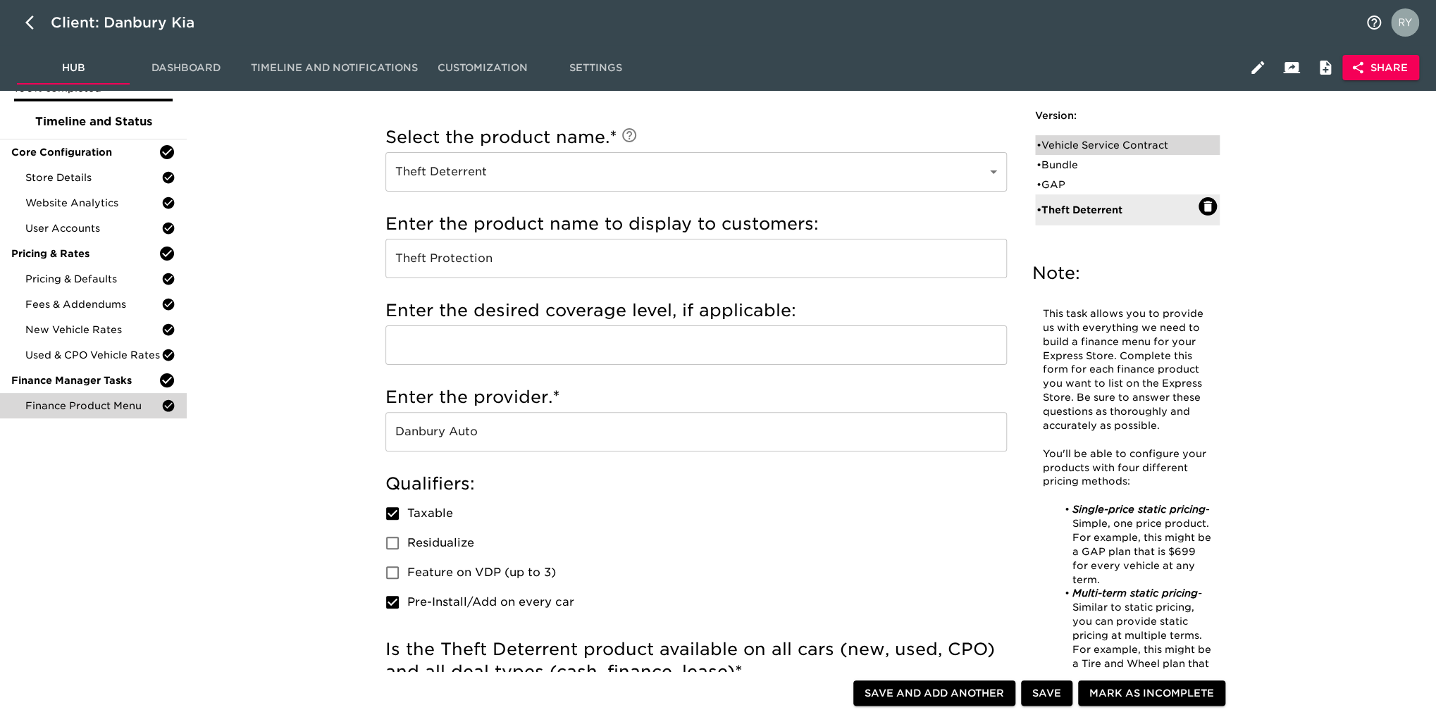
click at [1142, 140] on div "• Vehicle Service Contract" at bounding box center [1117, 145] width 162 height 14
type input "Vehicle Service Contract"
type input "Warranty Wrap"
type input "[GEOGRAPHIC_DATA]"
checkbox input "false"
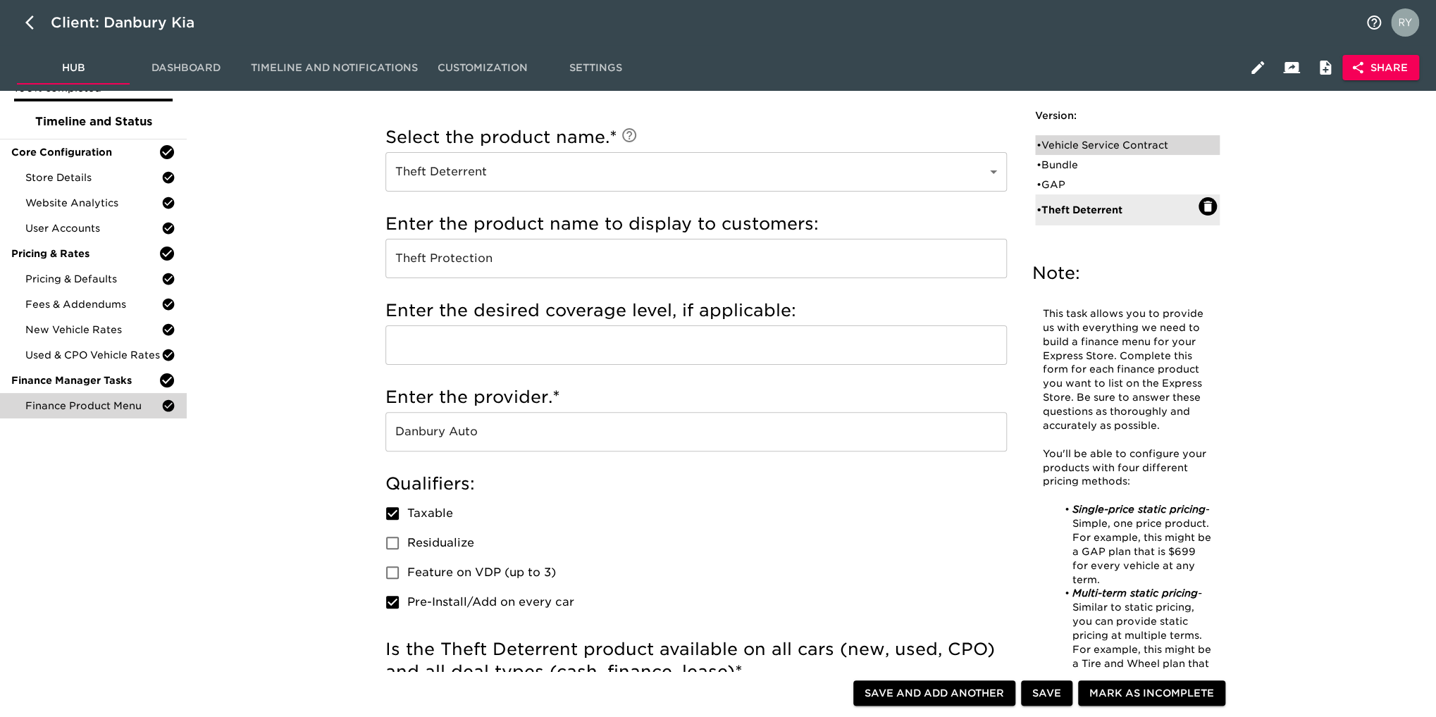
radio input "false"
radio input "true"
type input "BPAA6LD"
radio input "true"
type input "+1000"
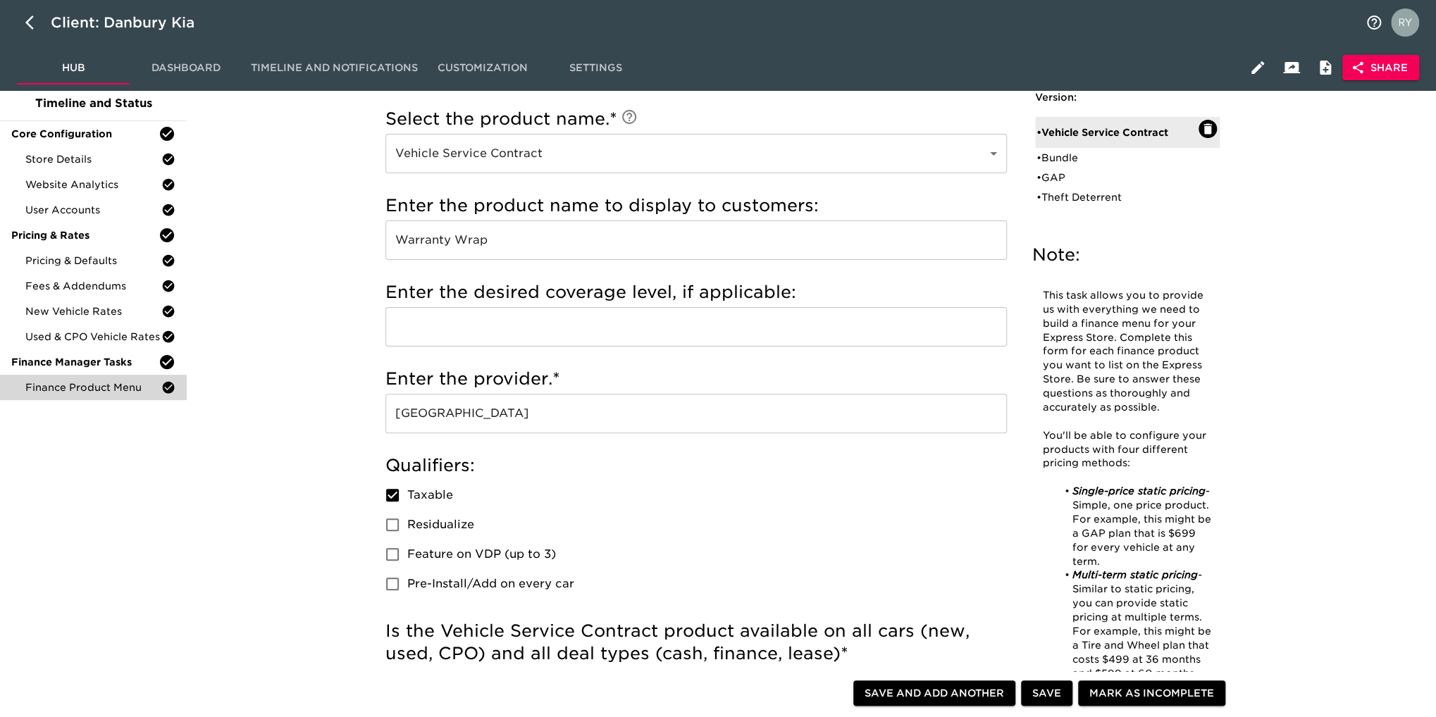
scroll to position [0, 0]
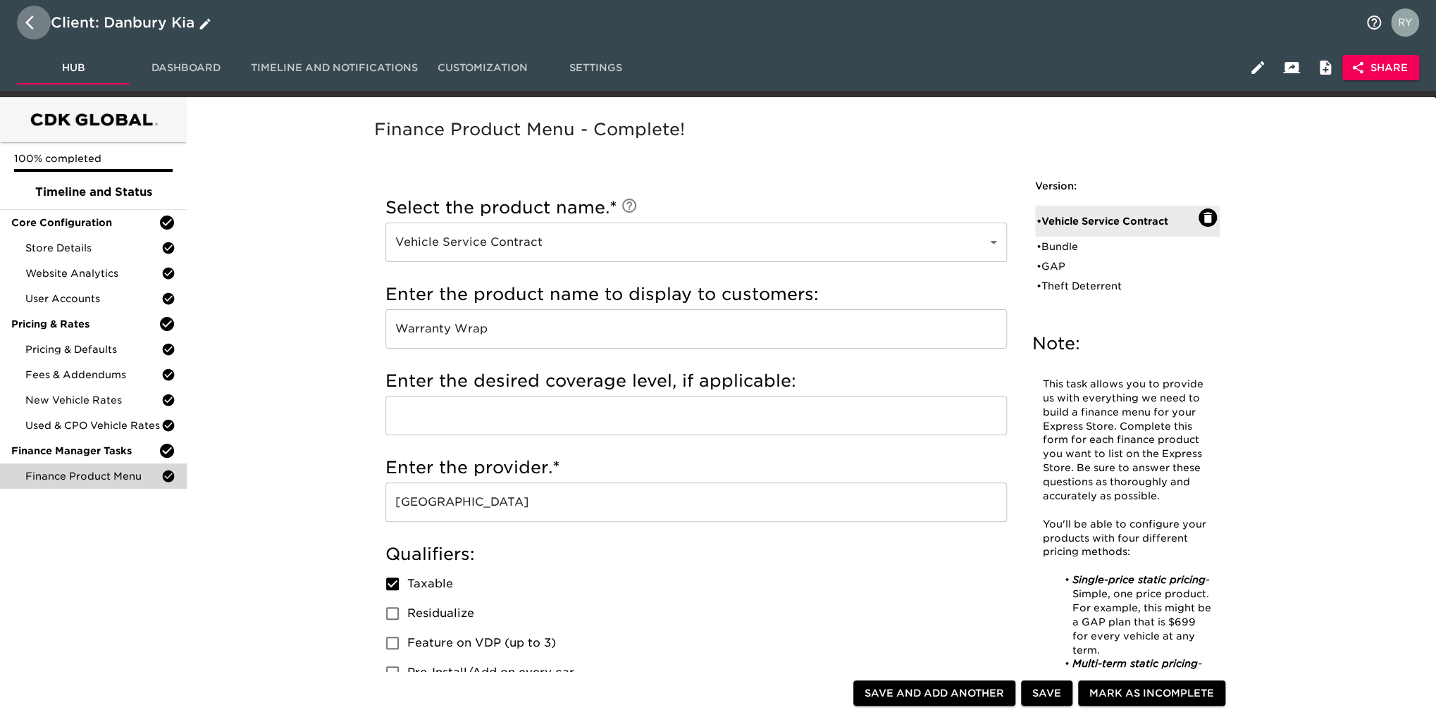
click at [28, 18] on icon "button" at bounding box center [33, 22] width 17 height 17
select select "10"
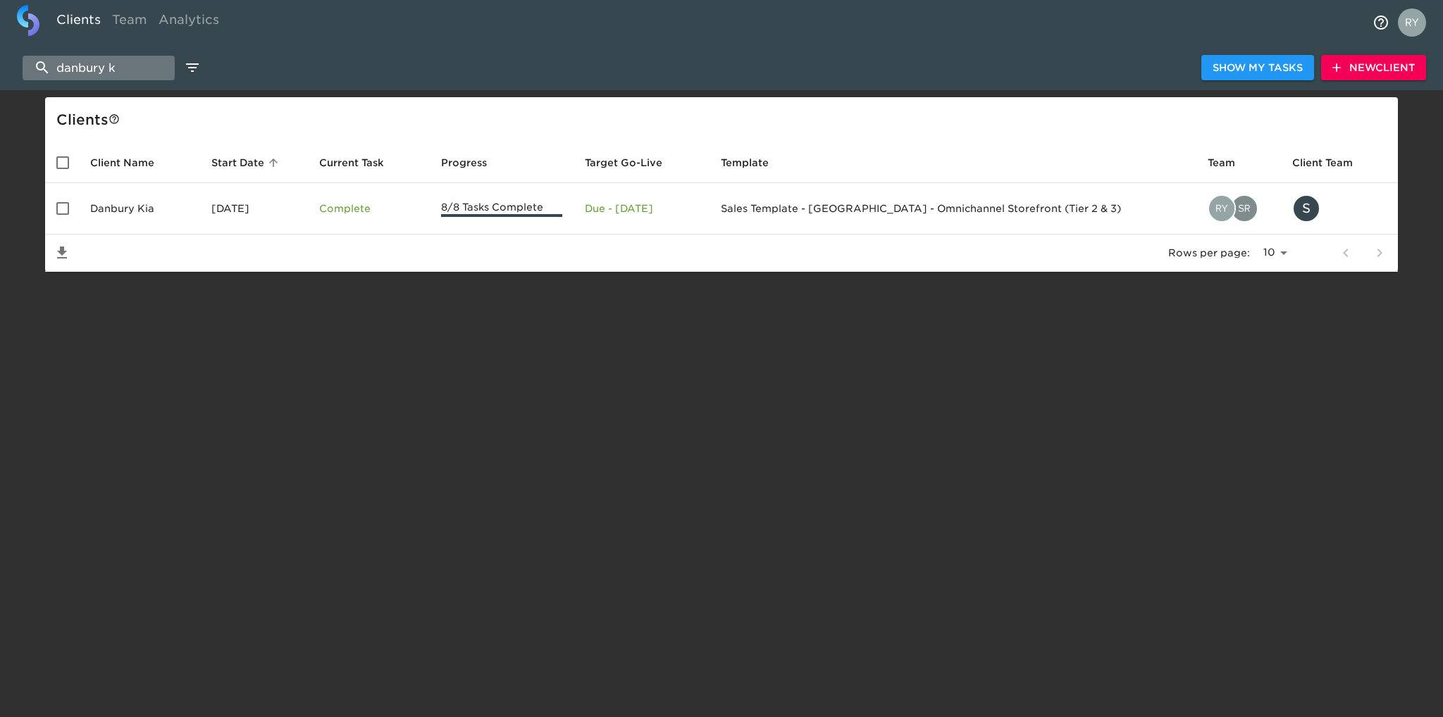
drag, startPoint x: 141, startPoint y: 67, endPoint x: 31, endPoint y: 78, distance: 110.5
click at [31, 78] on input "danbury k" at bounding box center [99, 68] width 152 height 25
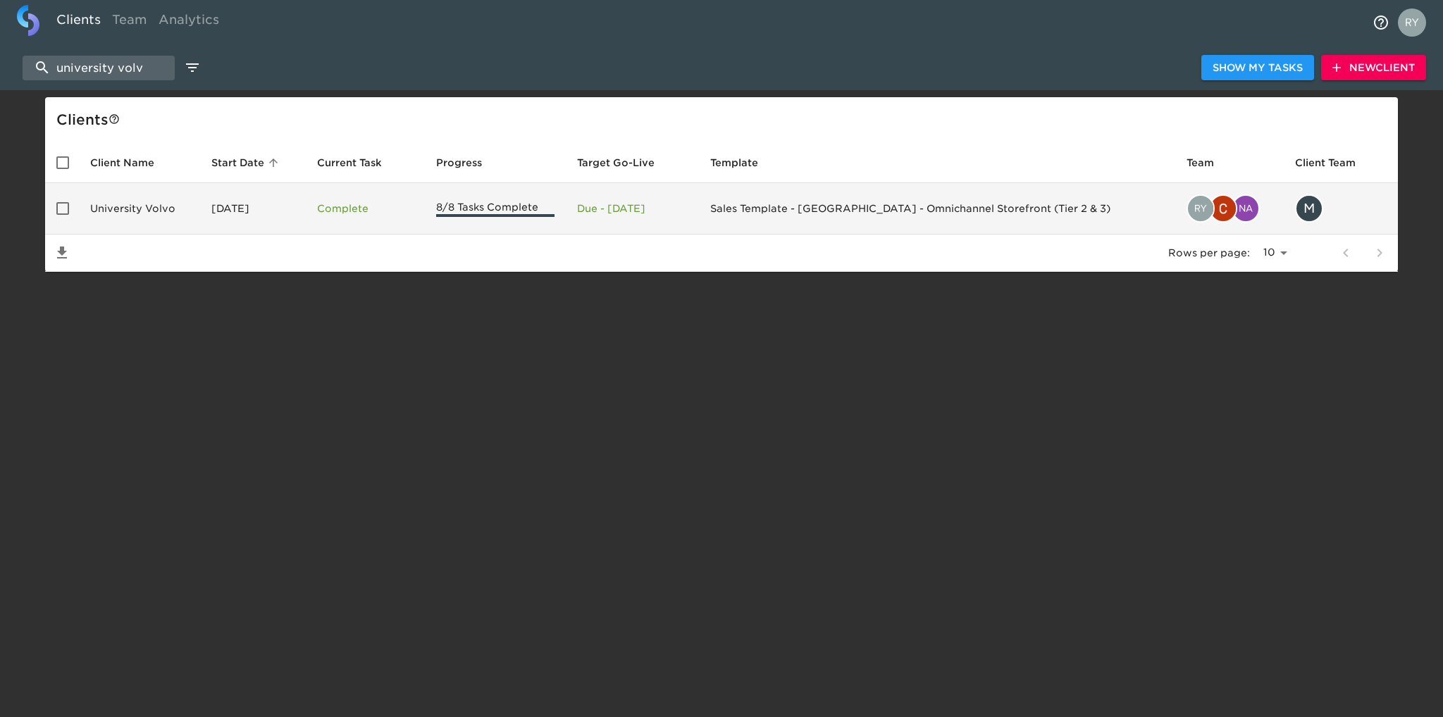
type input "university volv"
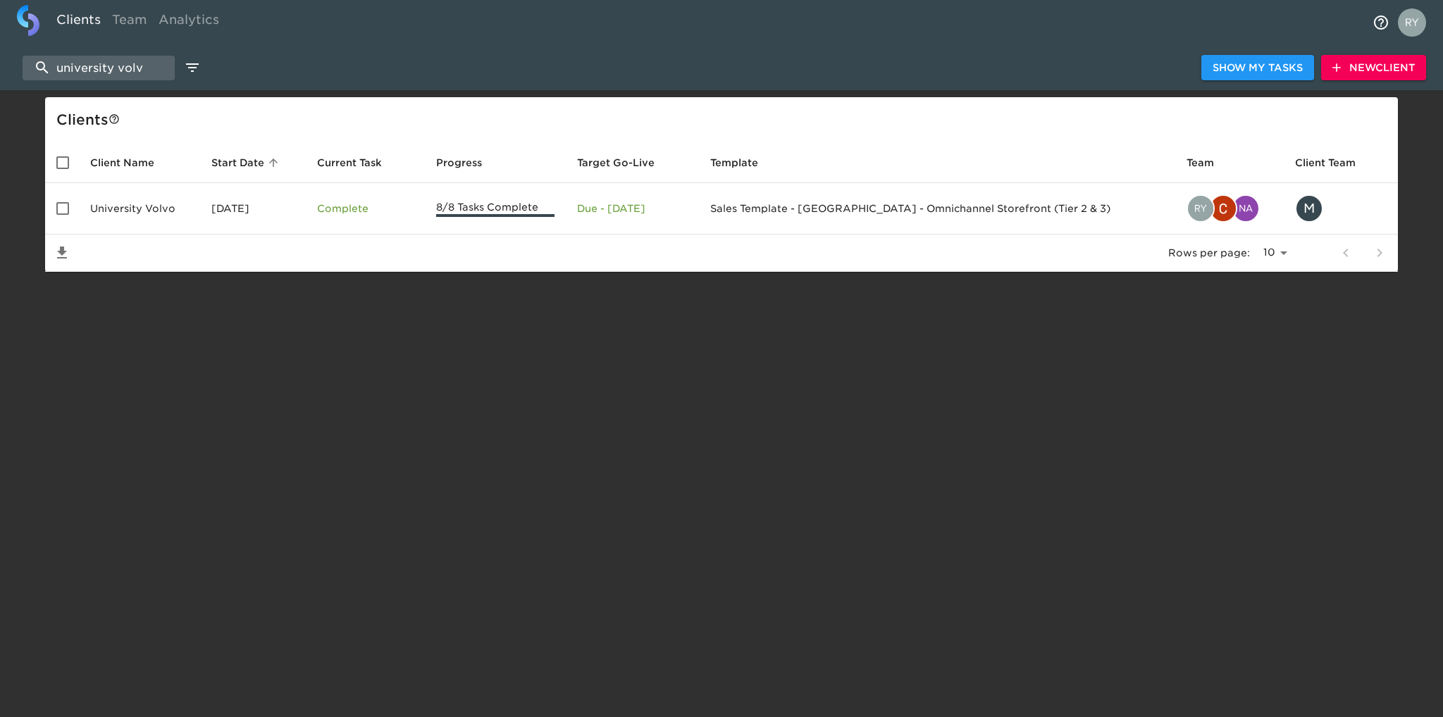
click at [105, 209] on td "University Volvo" at bounding box center [139, 208] width 121 height 51
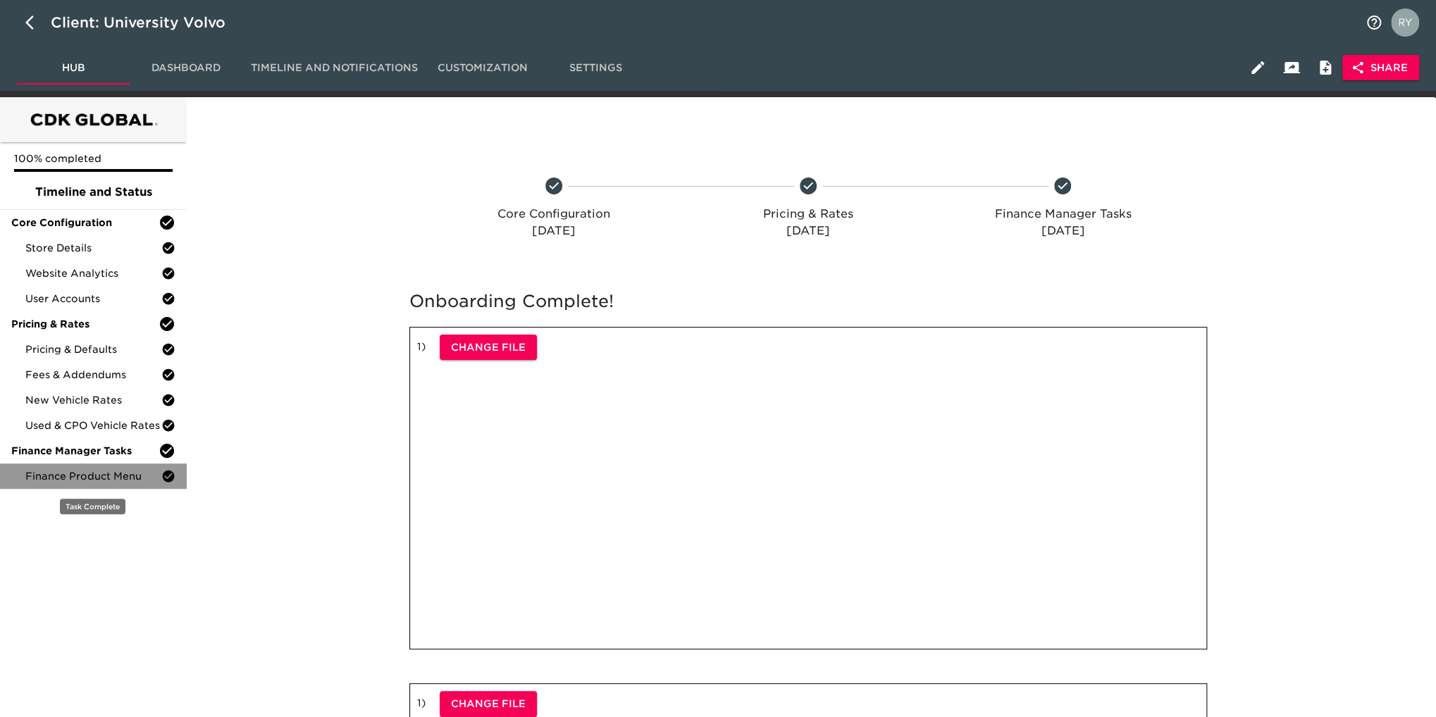
click at [118, 479] on span "Finance Product Menu" at bounding box center [93, 476] width 136 height 14
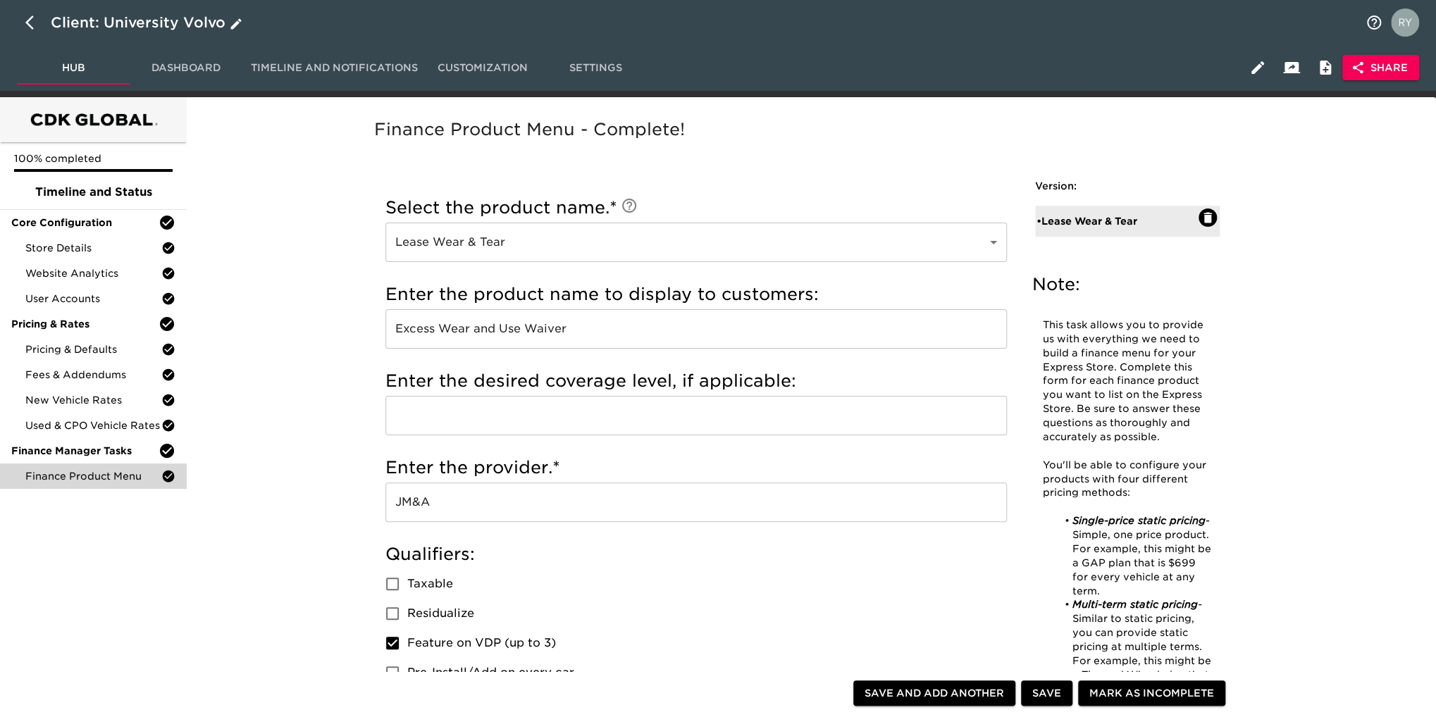
click at [30, 16] on icon "button" at bounding box center [33, 22] width 17 height 17
select select "10"
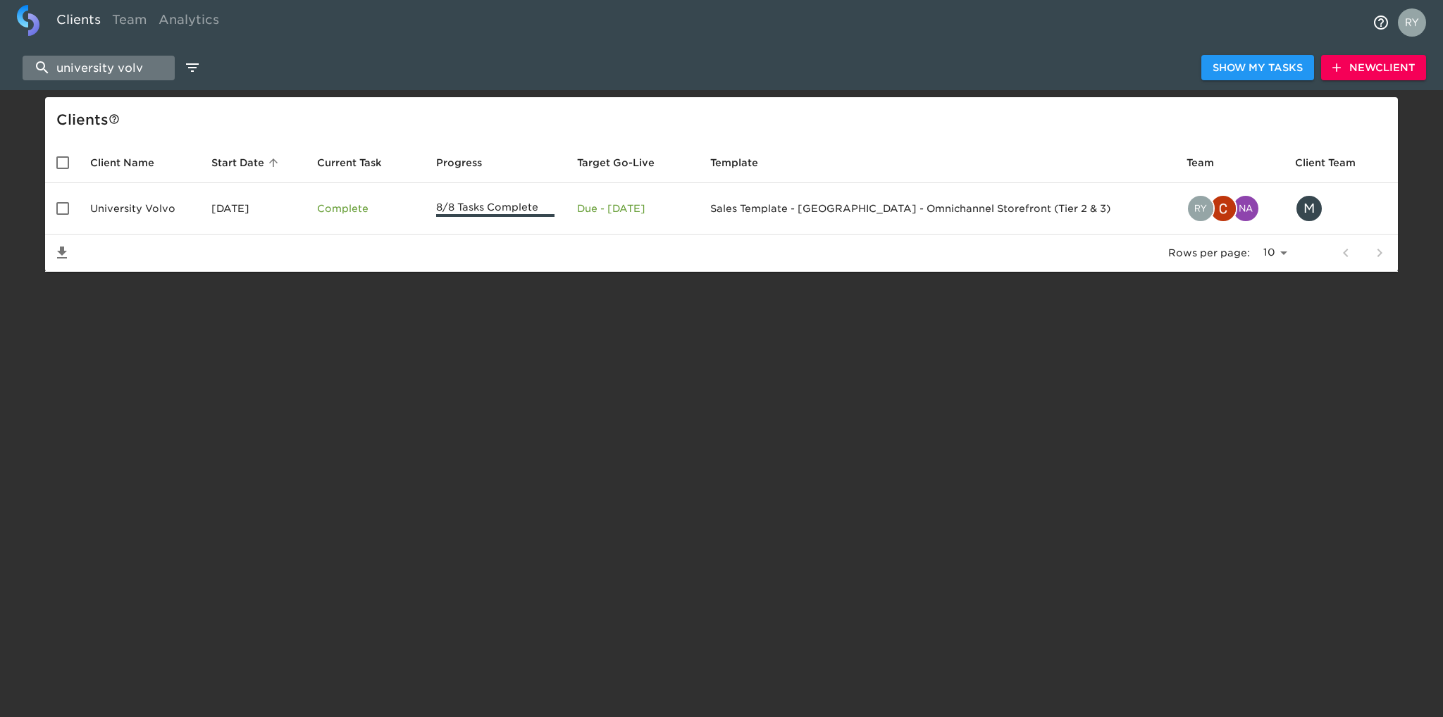
drag, startPoint x: 149, startPoint y: 64, endPoint x: 61, endPoint y: 79, distance: 90.0
click at [61, 79] on input "university volv" at bounding box center [99, 68] width 152 height 25
click at [59, 80] on input "university volv" at bounding box center [99, 68] width 152 height 25
type input "u"
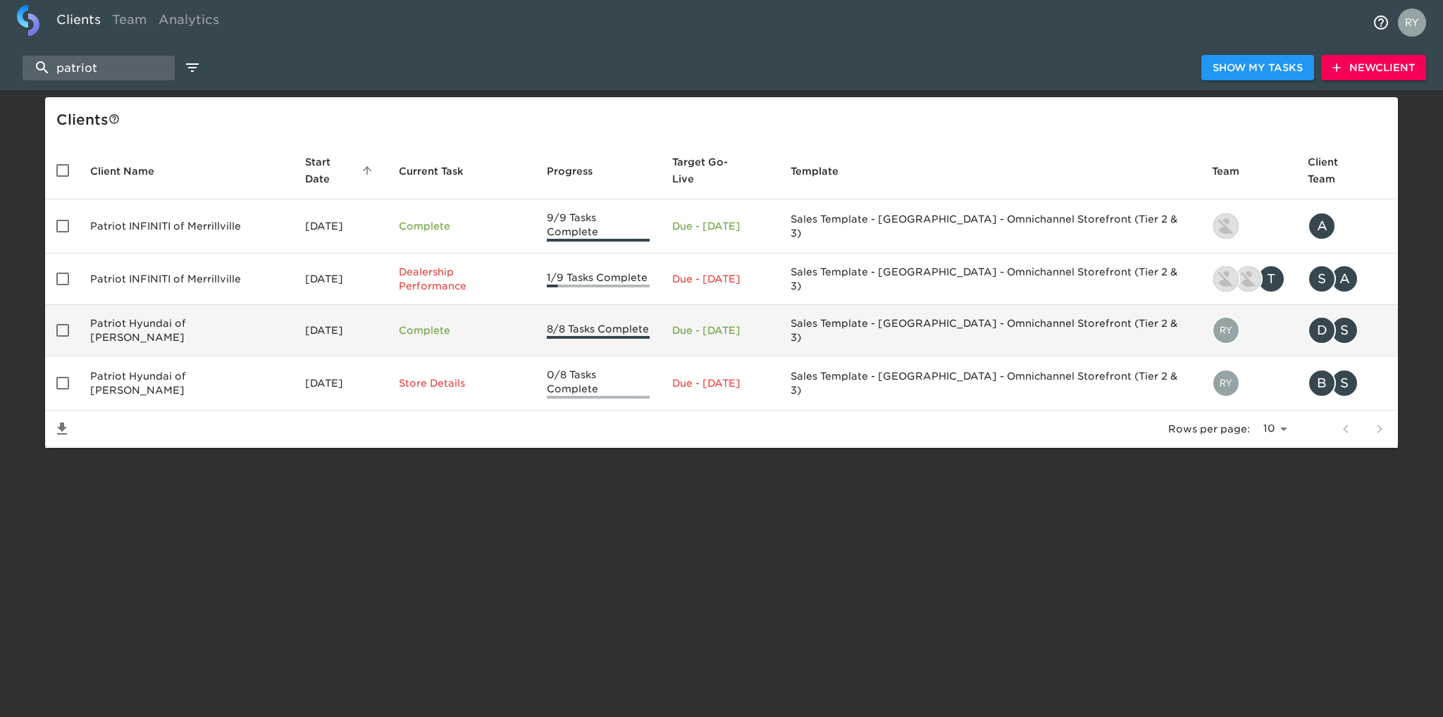
type input "patriot"
click at [172, 314] on td "Patriot Hyundai of [PERSON_NAME]" at bounding box center [186, 330] width 215 height 51
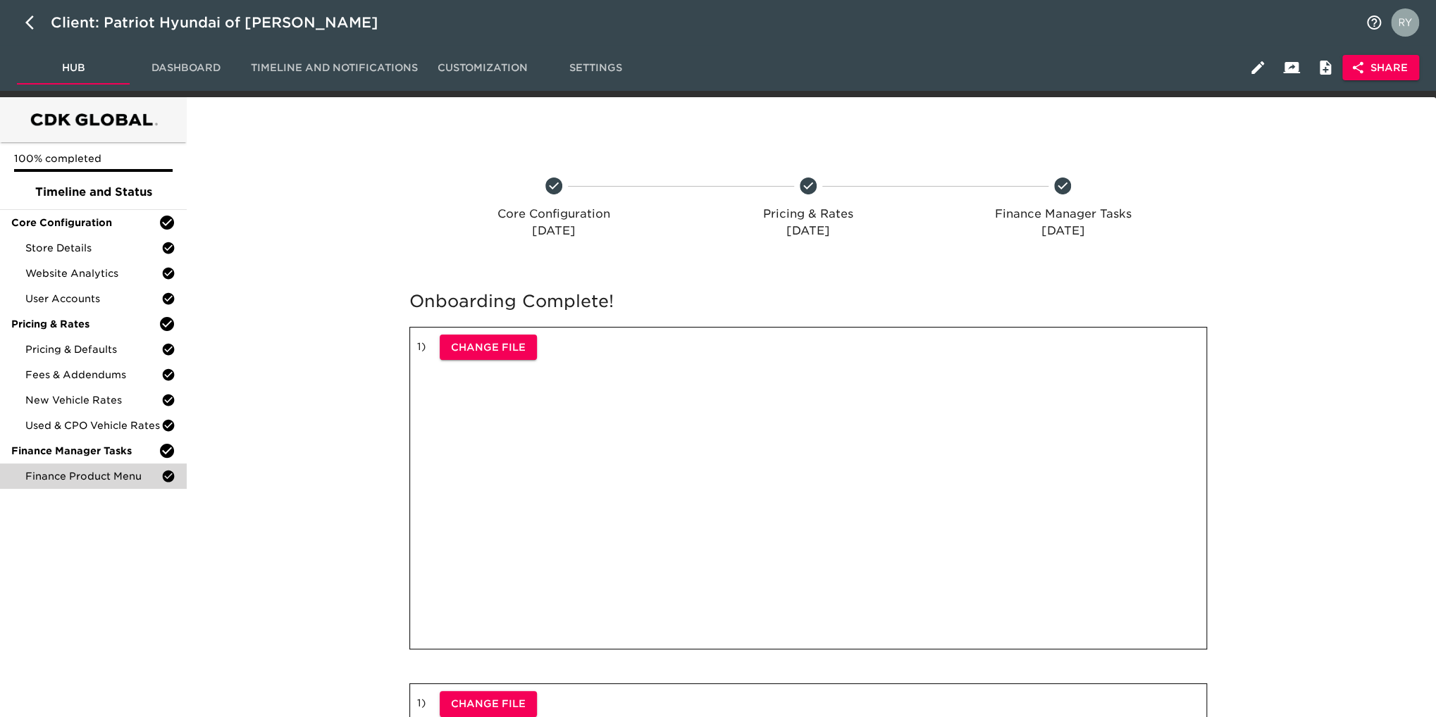
click at [121, 488] on div "Finance Product Menu" at bounding box center [93, 476] width 187 height 25
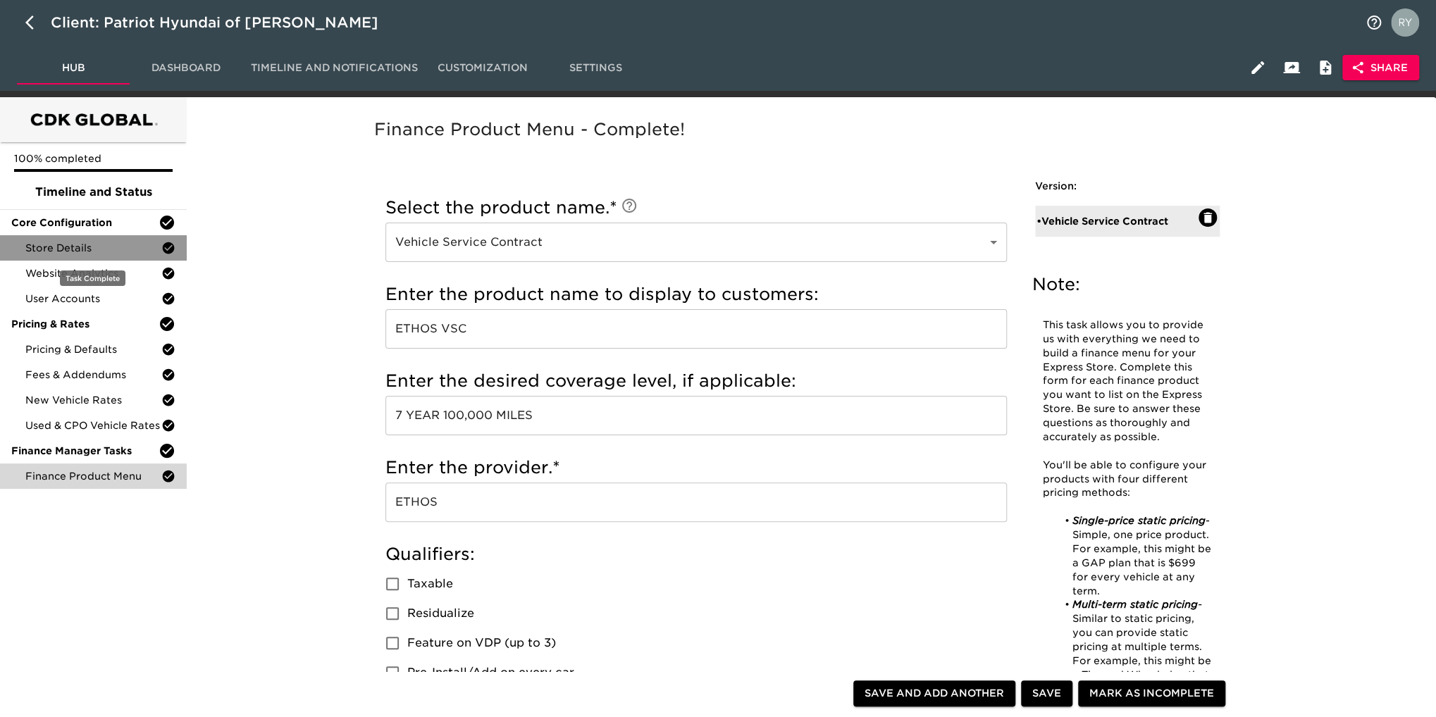
click at [107, 251] on span "Store Details" at bounding box center [93, 248] width 136 height 14
